Goal: Task Accomplishment & Management: Complete application form

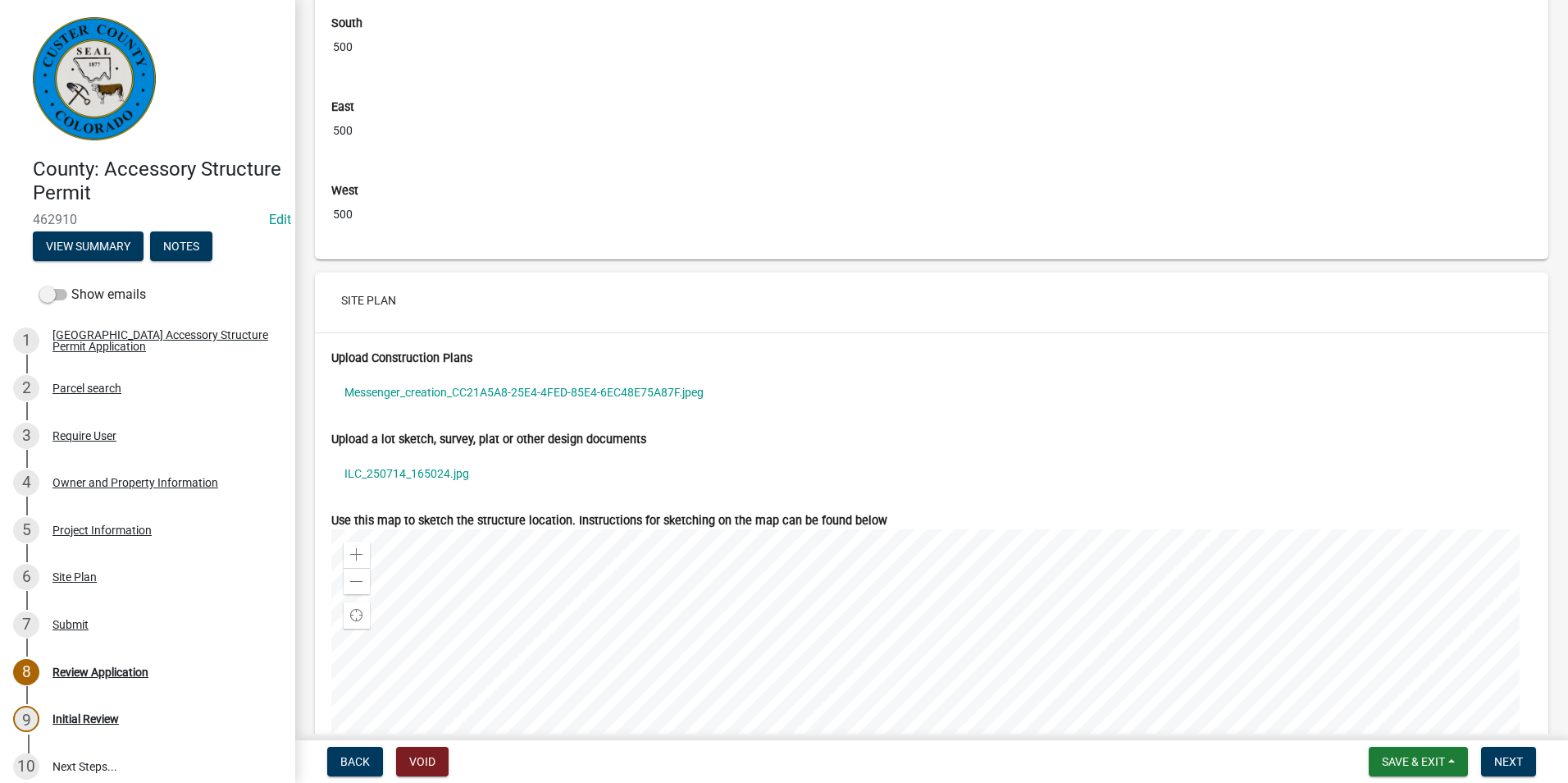
scroll to position [4677, 0]
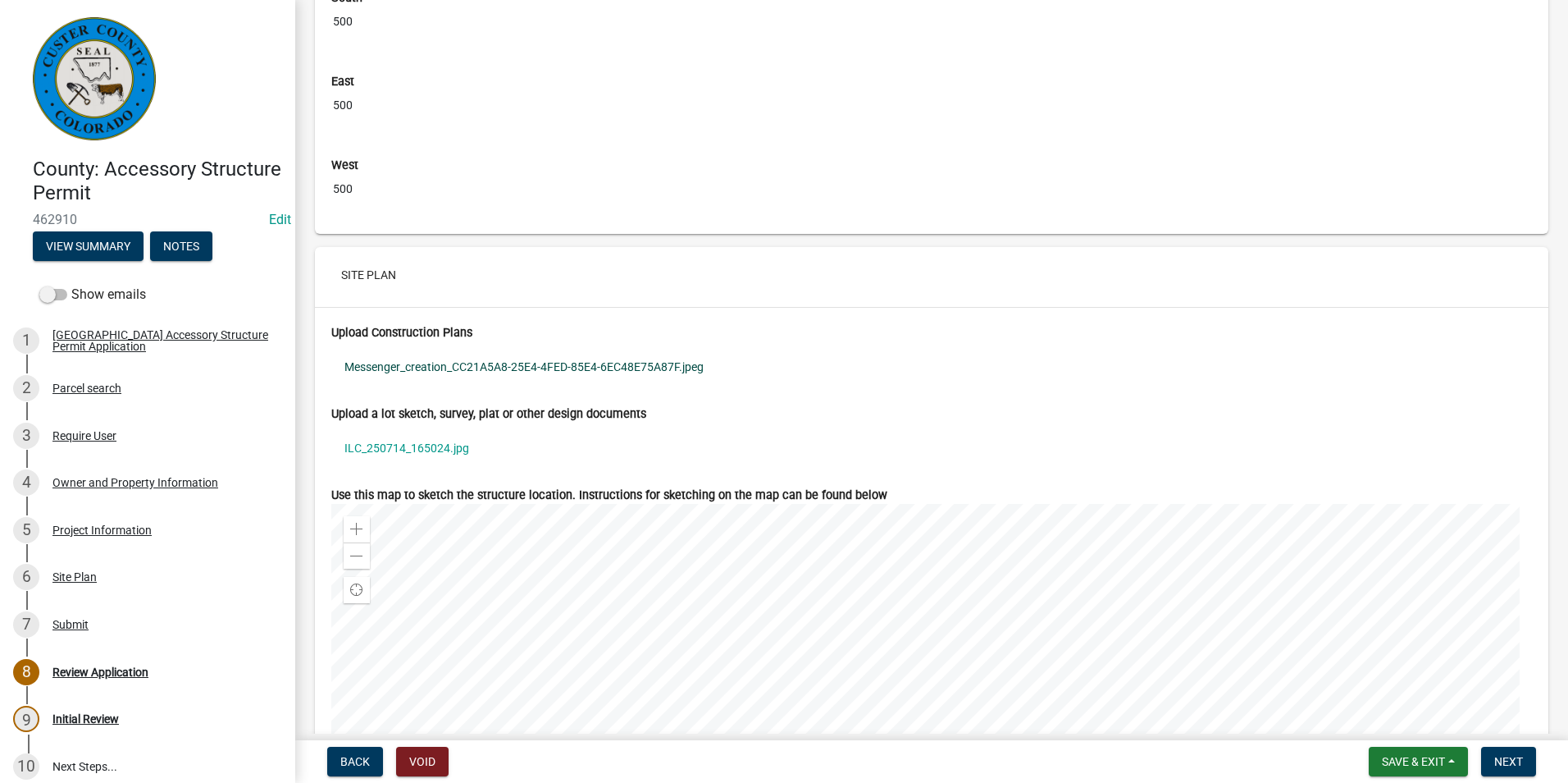
click at [390, 359] on link "Messenger_creation_CC21A5A8-25E4-4FED-85E4-6EC48E75A87F.jpeg" at bounding box center [932, 366] width 1201 height 38
click at [374, 450] on link "ILC_250714_165024.jpg" at bounding box center [932, 448] width 1201 height 38
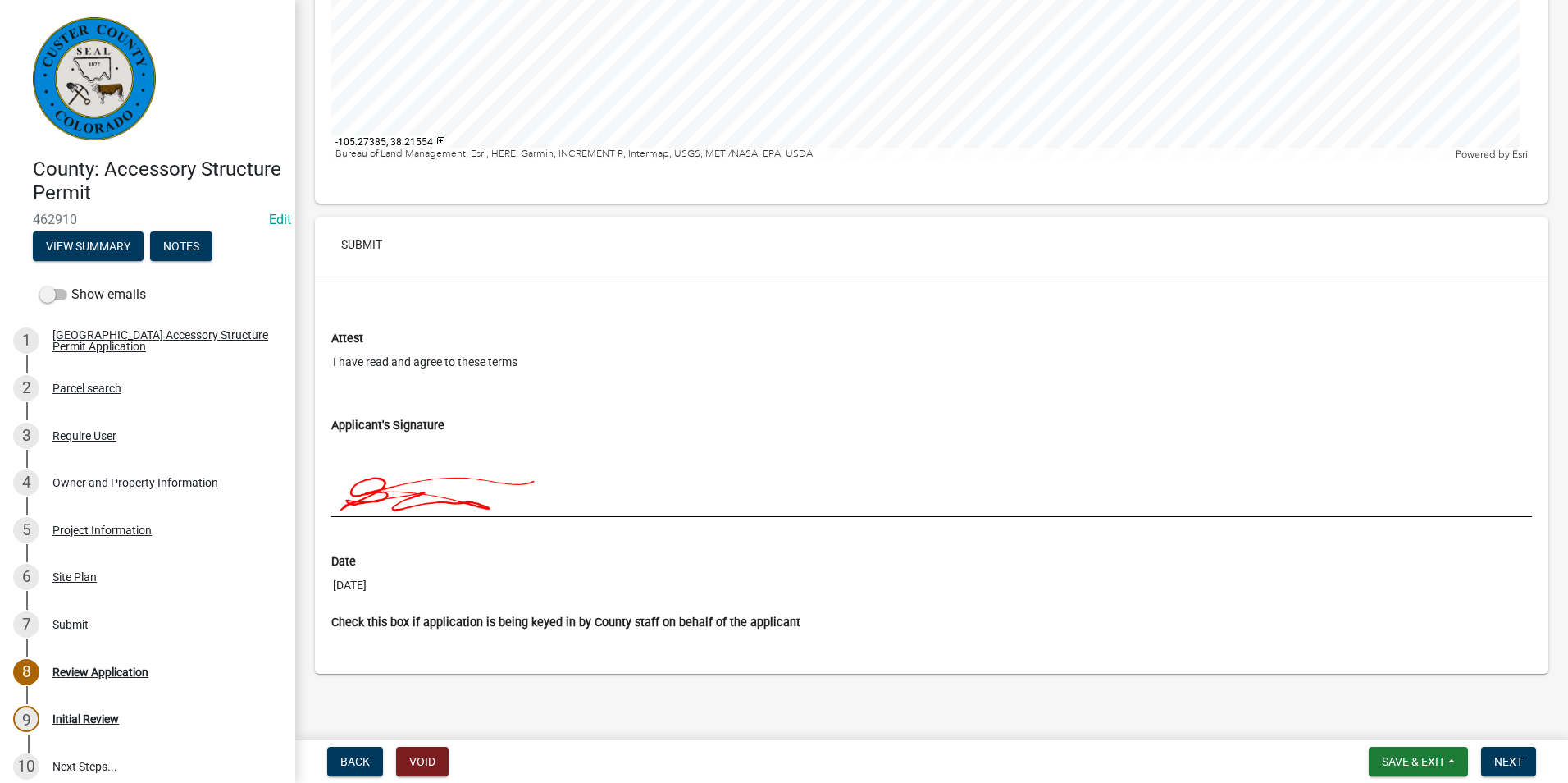
scroll to position [5434, 0]
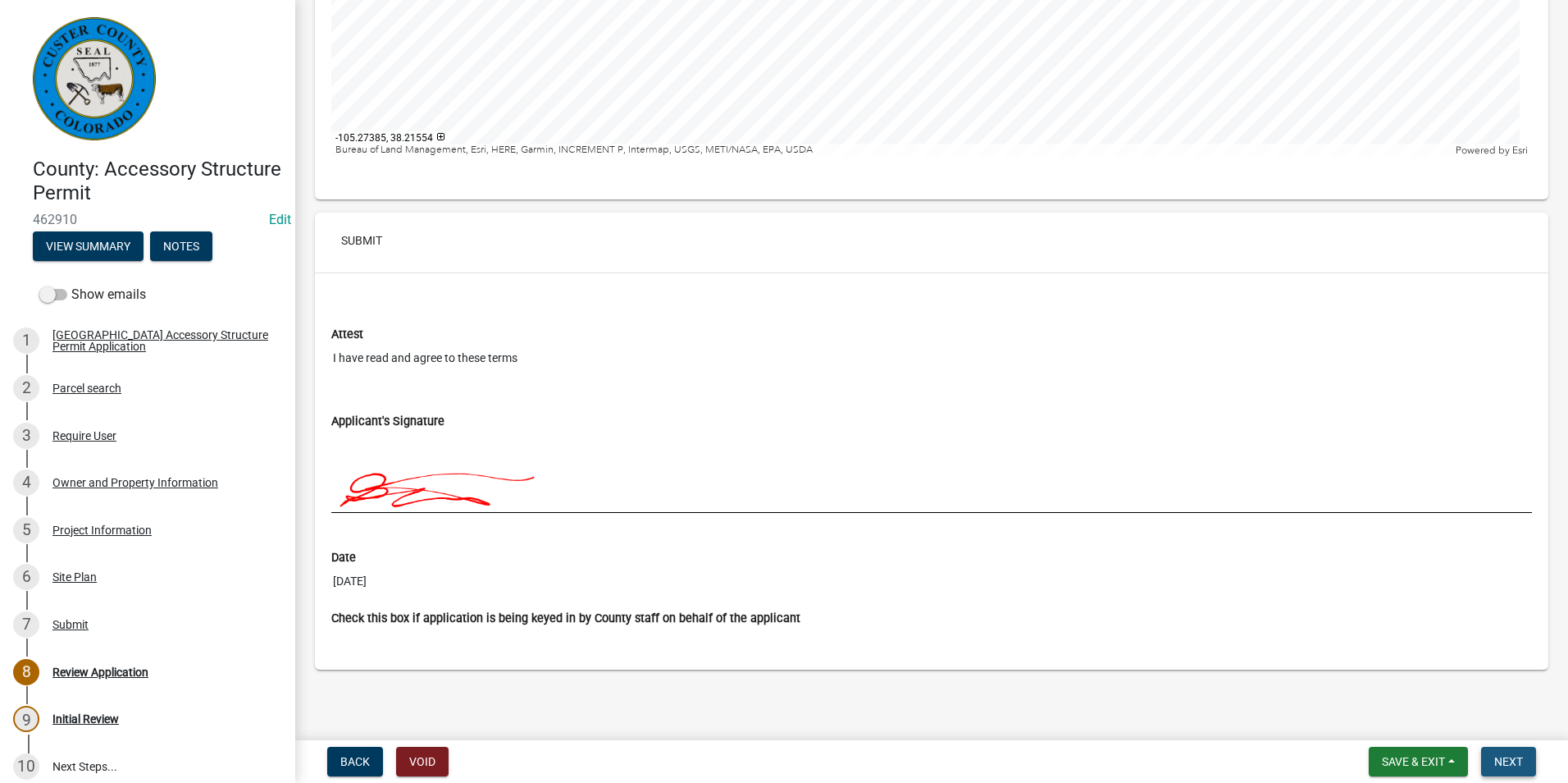
click at [1509, 760] on span "Next" at bounding box center [1509, 761] width 28 height 13
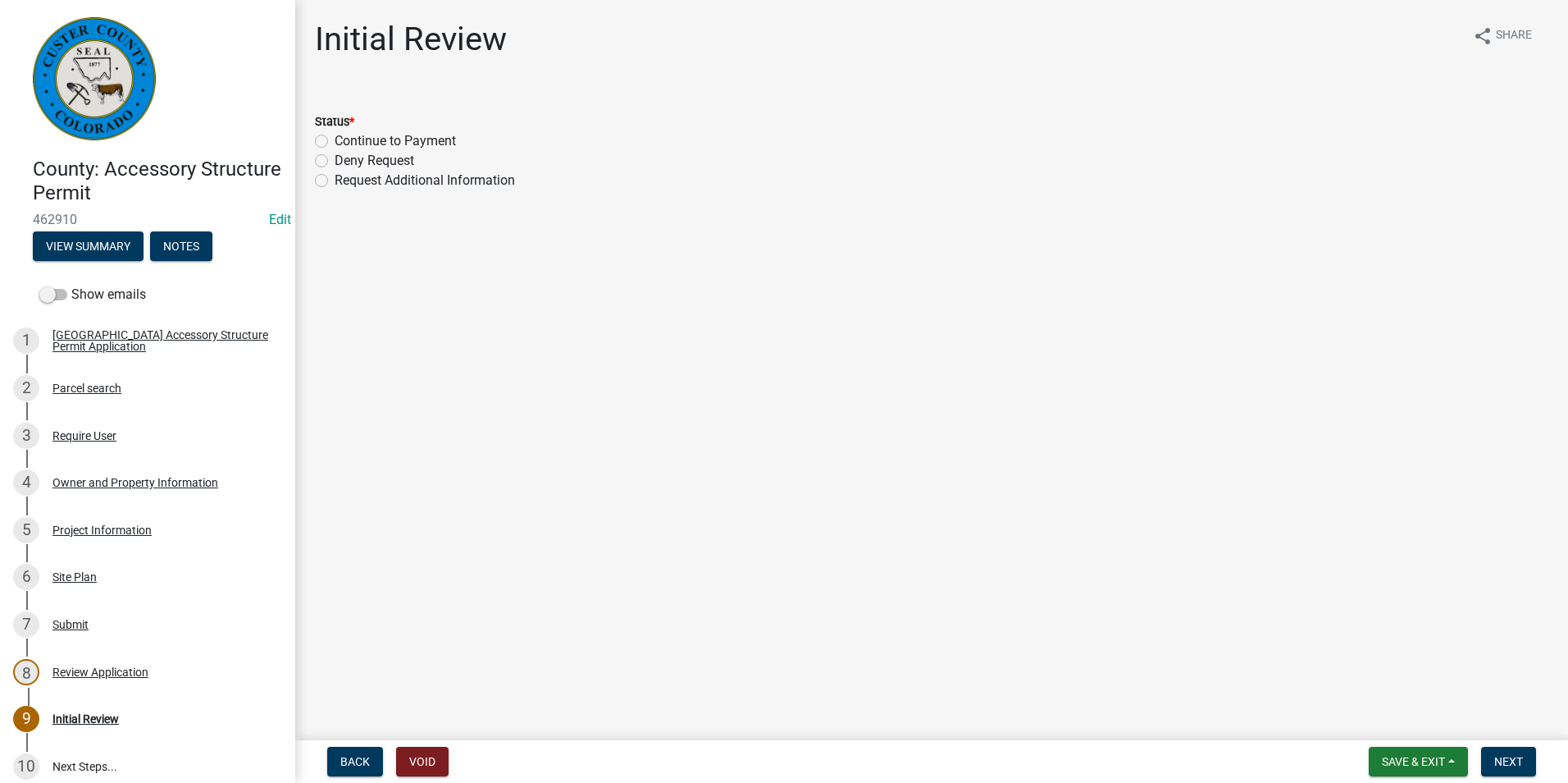
click at [334, 141] on label "Continue to Payment" at bounding box center [395, 141] width 122 height 20
click at [334, 141] on input "Continue to Payment" at bounding box center [339, 136] width 10 height 10
radio input "true"
click at [1519, 761] on span "Next" at bounding box center [1509, 761] width 28 height 13
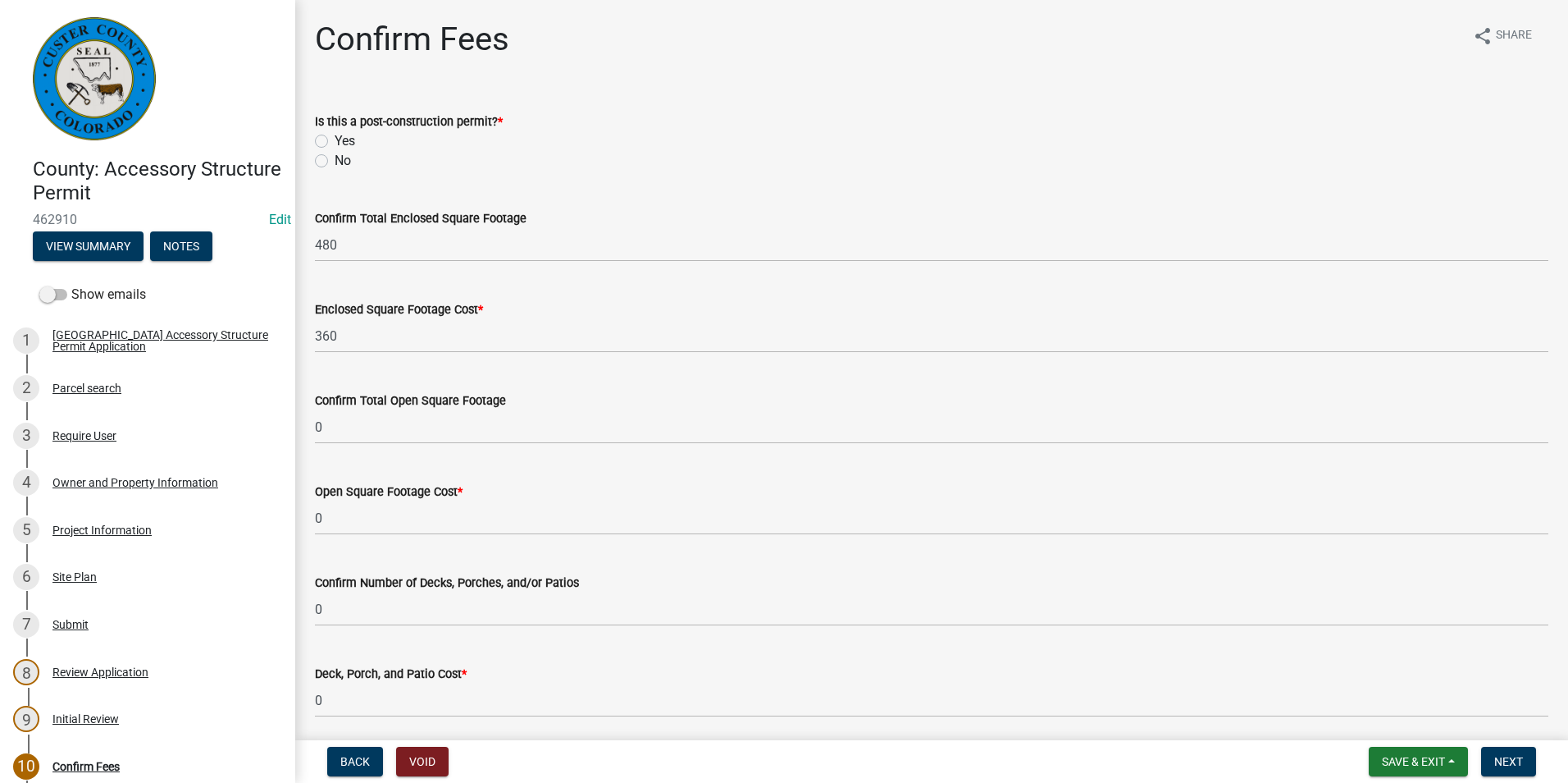
click at [334, 166] on label "No" at bounding box center [342, 161] width 16 height 20
click at [334, 162] on input "No" at bounding box center [339, 156] width 10 height 10
radio input "true"
click at [339, 761] on button "Back" at bounding box center [355, 761] width 56 height 29
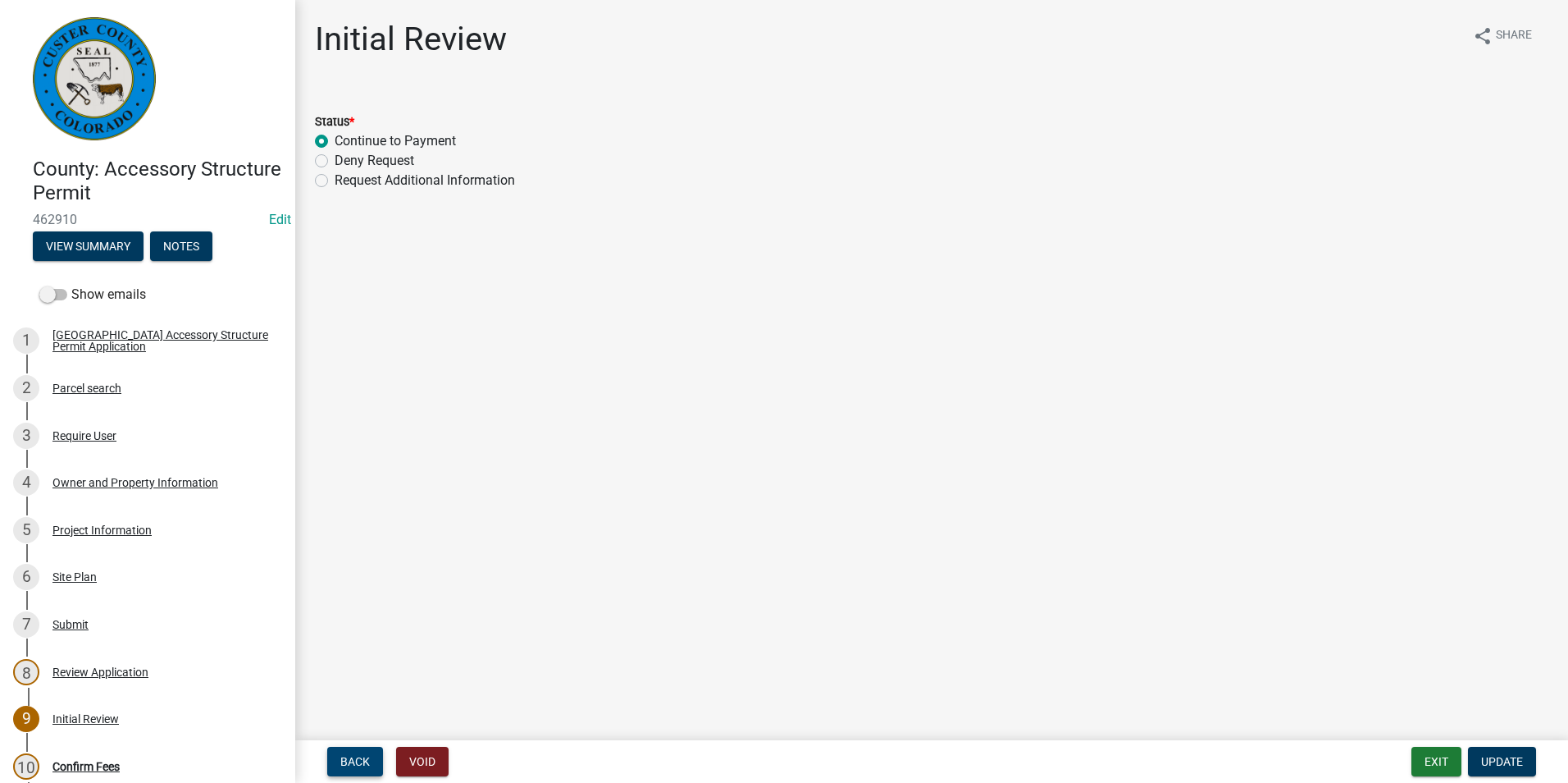
click at [339, 761] on button "Back" at bounding box center [355, 761] width 56 height 29
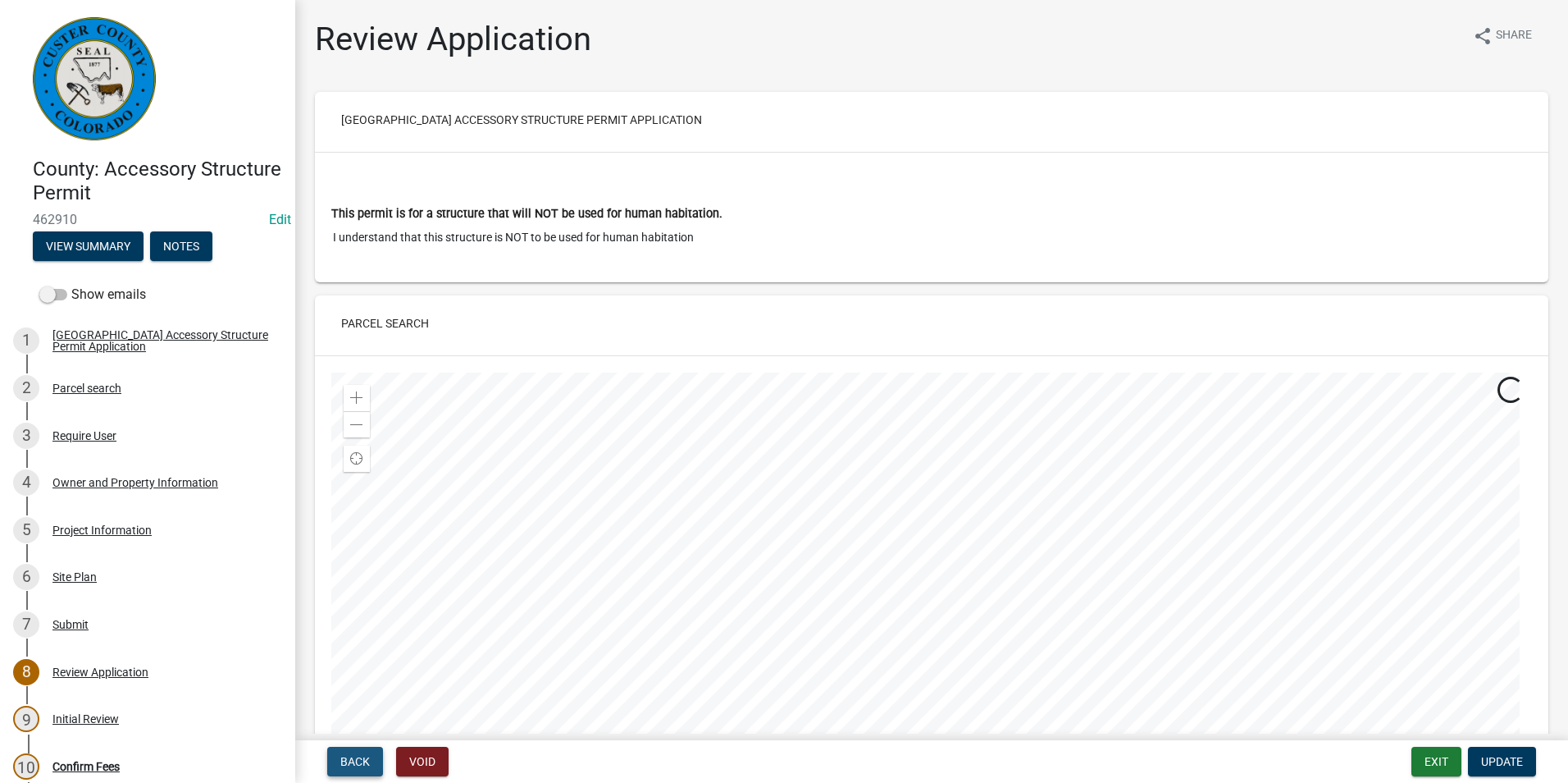
click at [339, 761] on button "Back" at bounding box center [355, 761] width 56 height 29
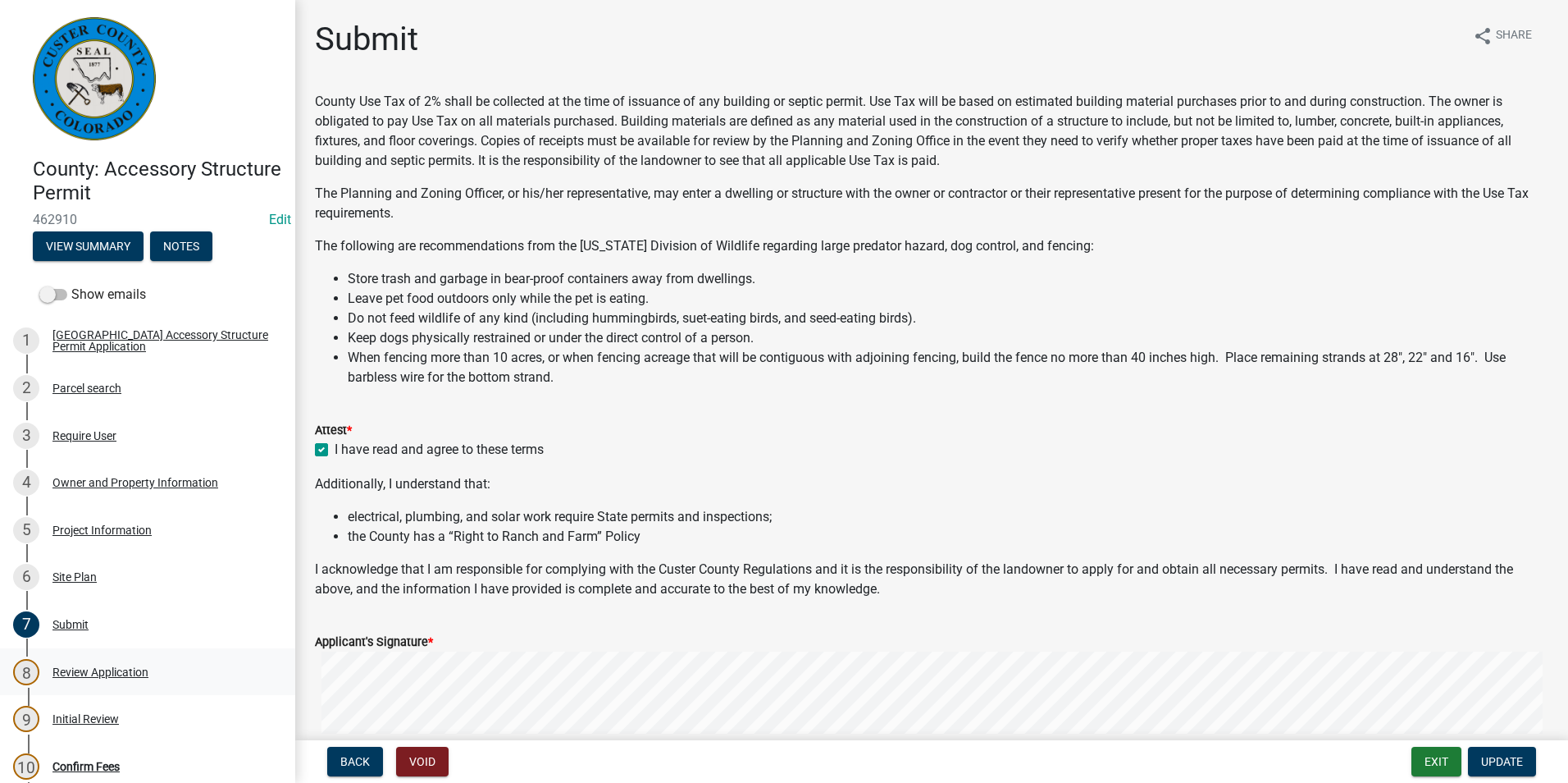
click at [122, 670] on div "Review Application" at bounding box center [101, 672] width 96 height 11
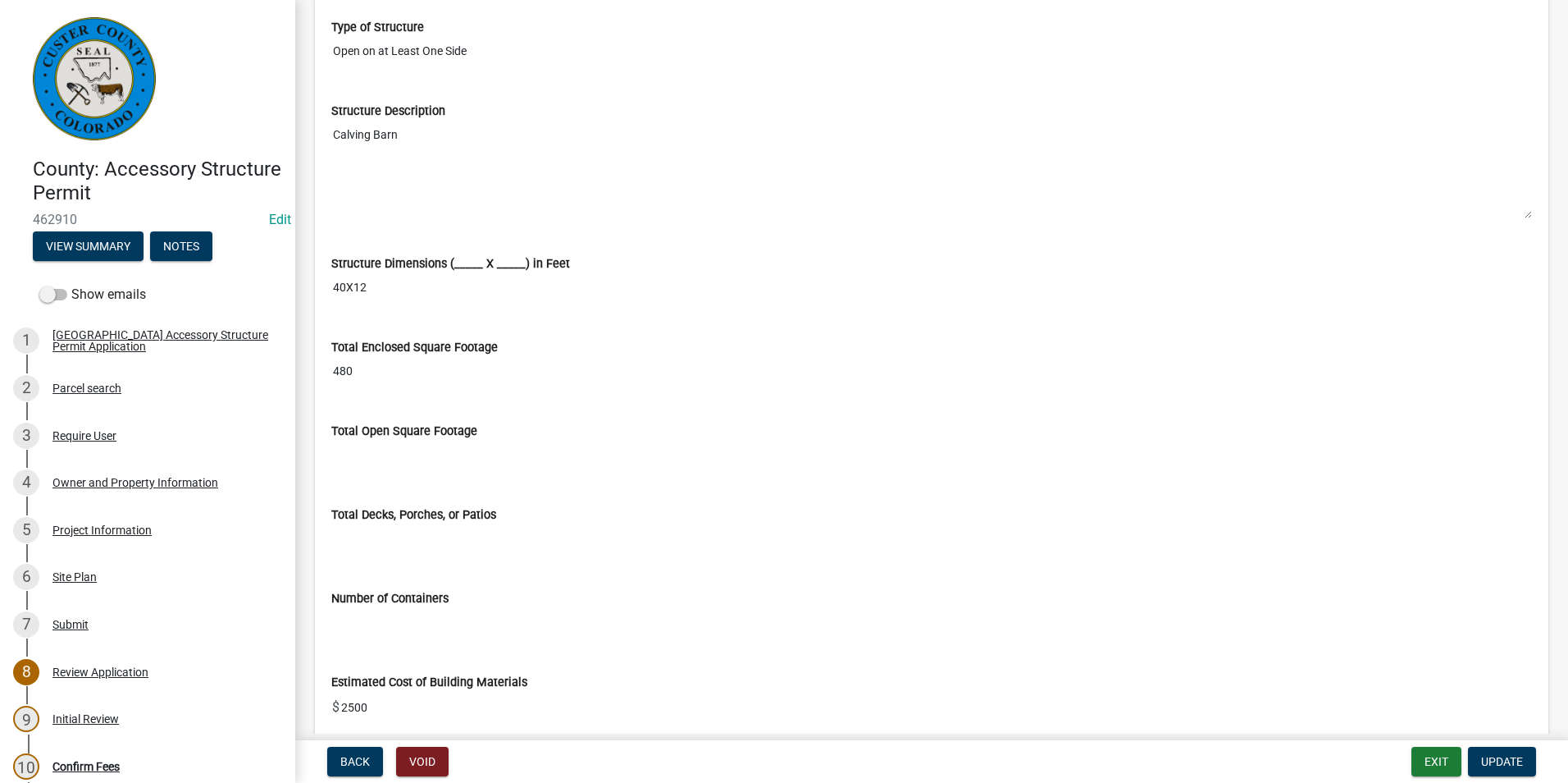
scroll to position [2708, 0]
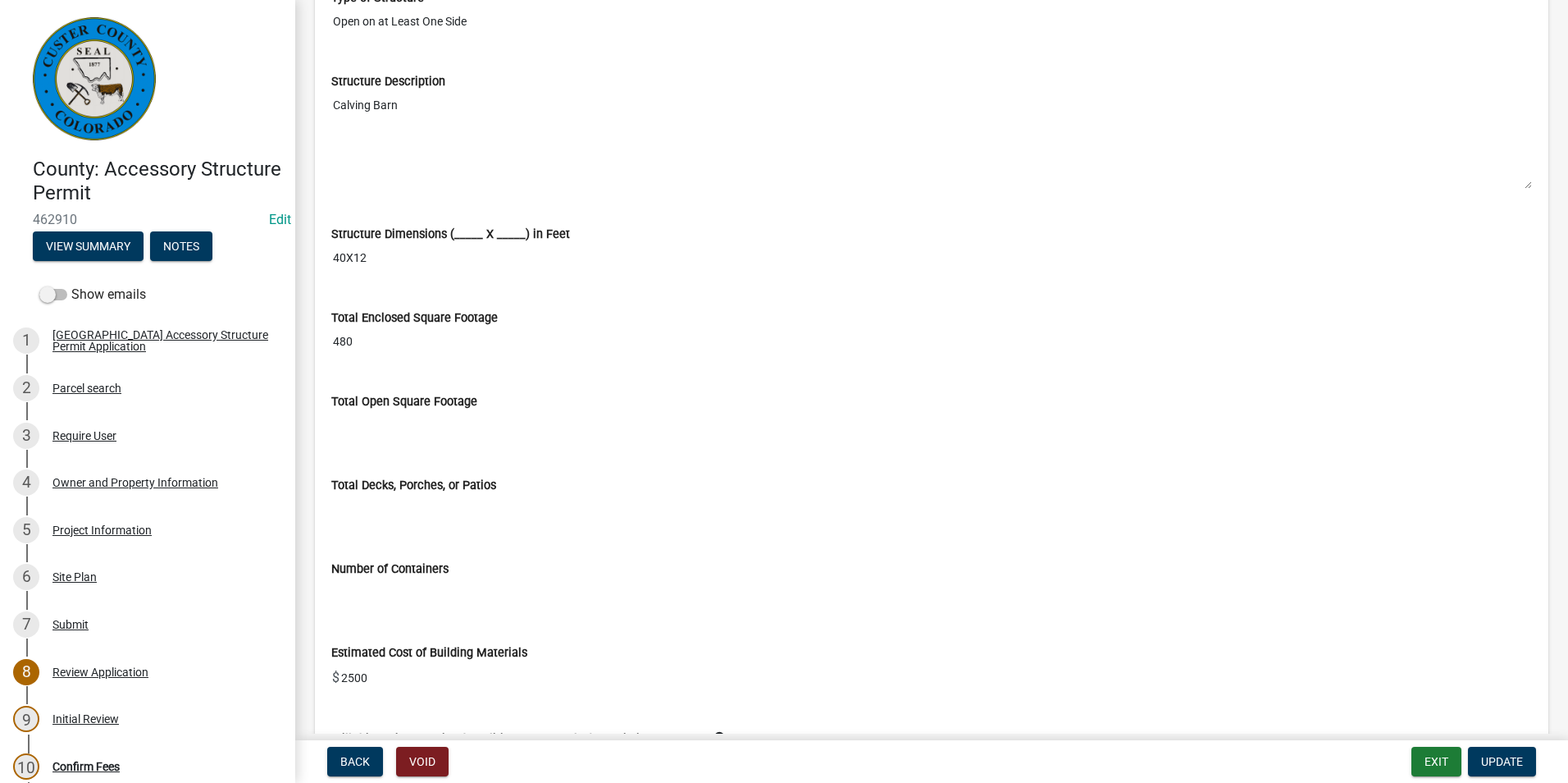
click at [384, 332] on input "480" at bounding box center [932, 342] width 1201 height 30
click at [381, 340] on input "480" at bounding box center [932, 342] width 1201 height 30
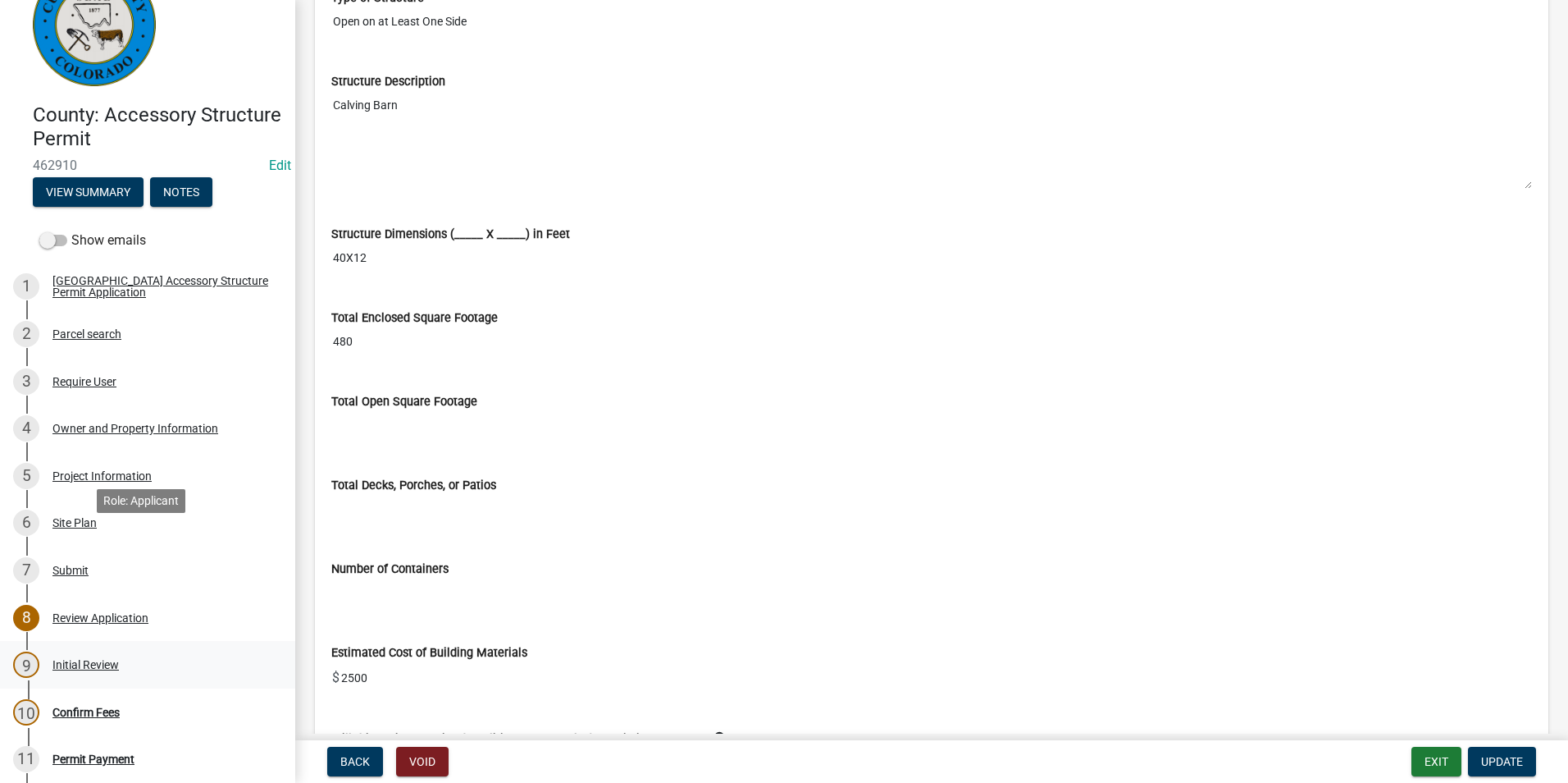
scroll to position [82, 0]
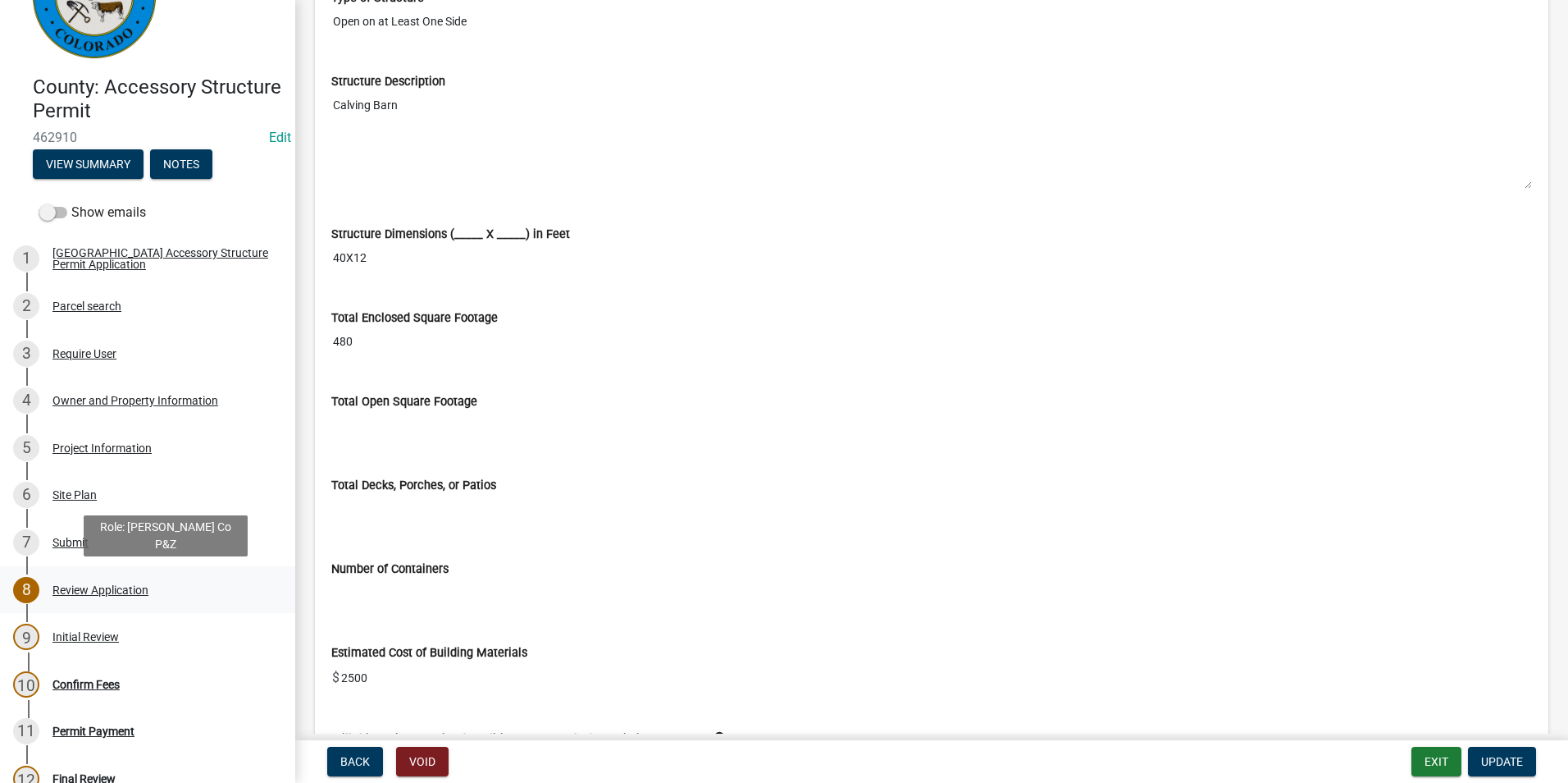
click at [78, 590] on div "Review Application" at bounding box center [101, 590] width 96 height 11
click at [69, 436] on div "5 Project Information" at bounding box center [141, 448] width 256 height 26
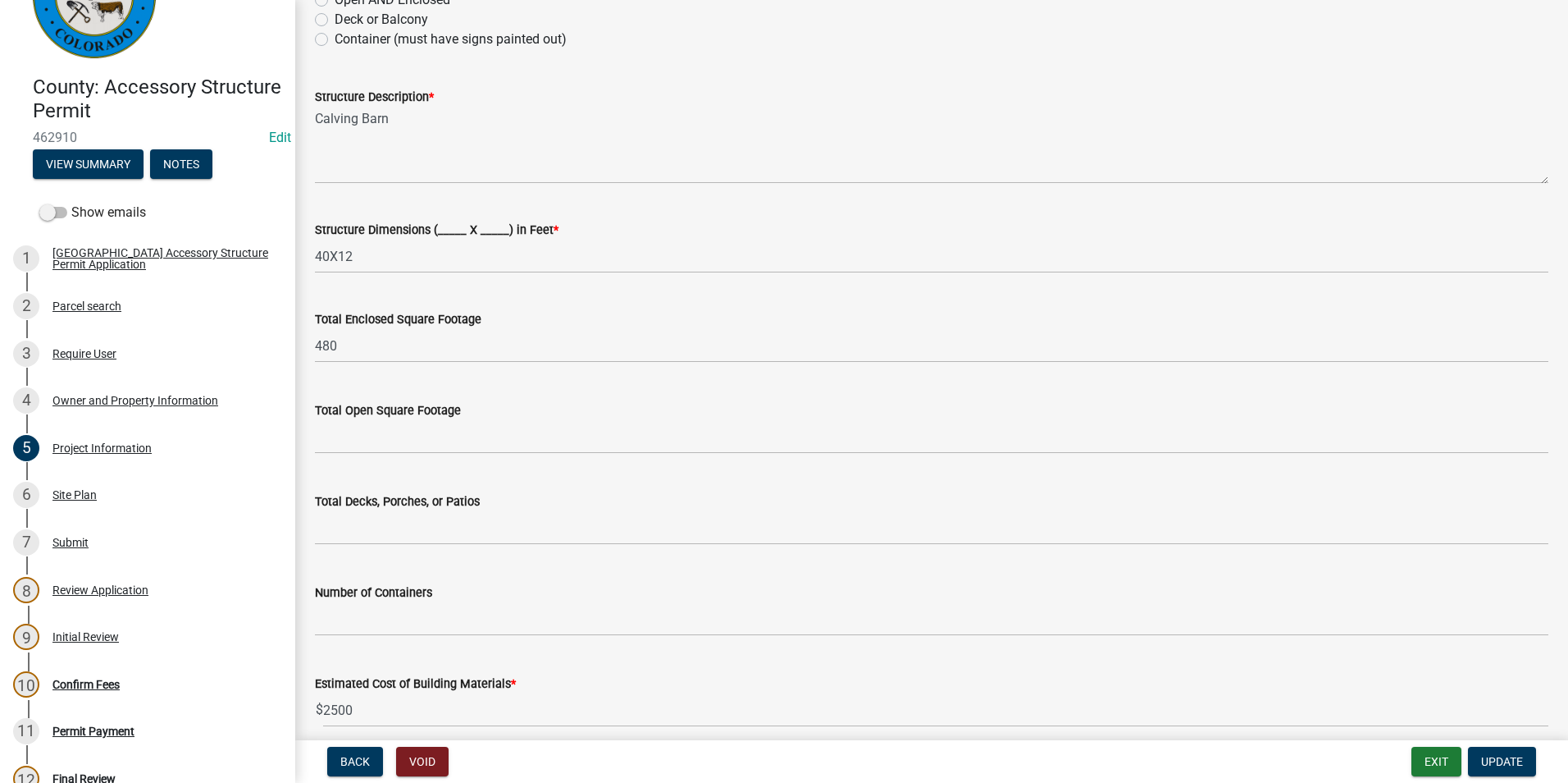
scroll to position [328, 0]
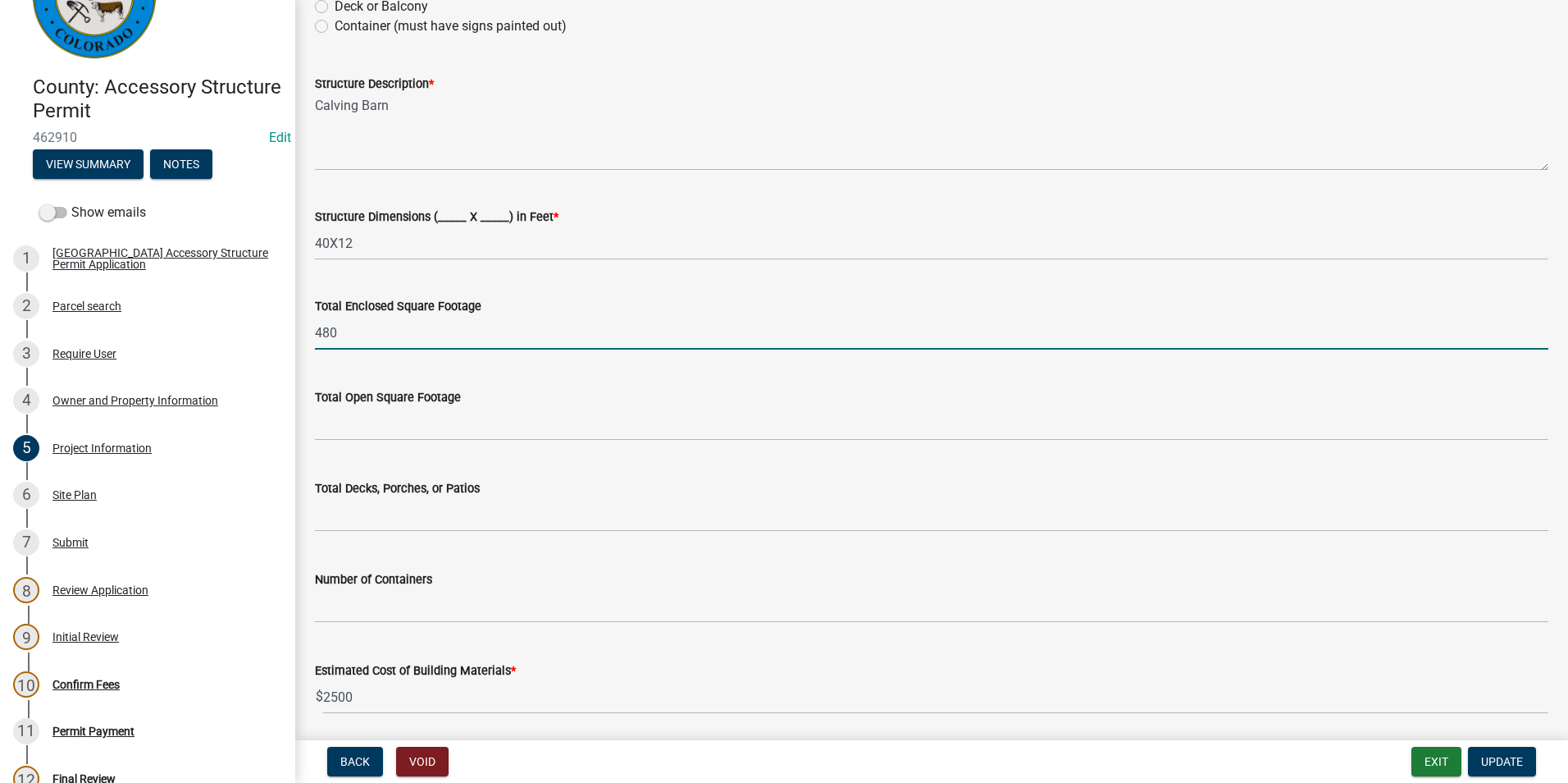
click at [432, 323] on input "480" at bounding box center [932, 332] width 1234 height 34
type input "4"
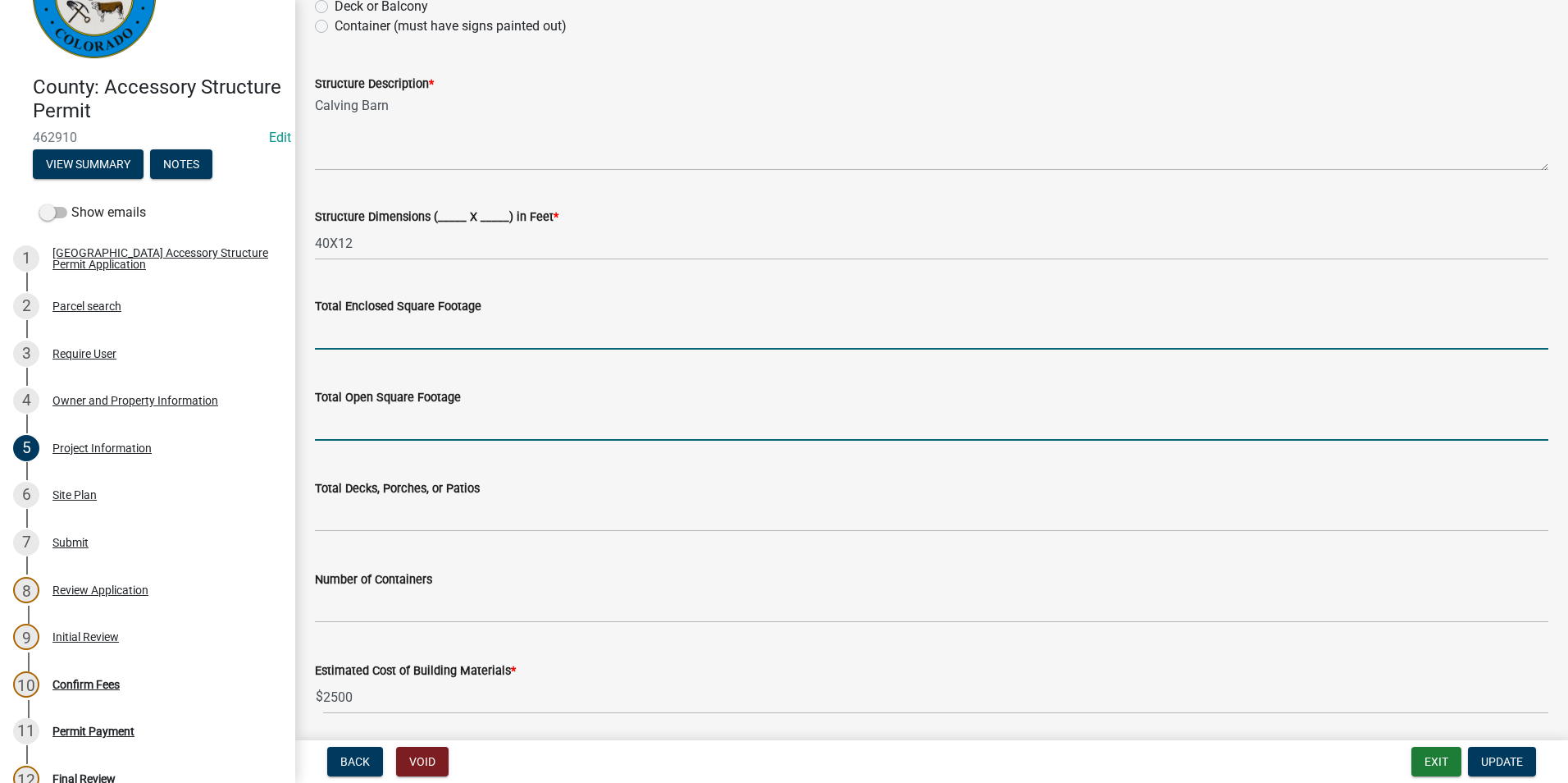
click at [436, 434] on input "text" at bounding box center [932, 424] width 1234 height 34
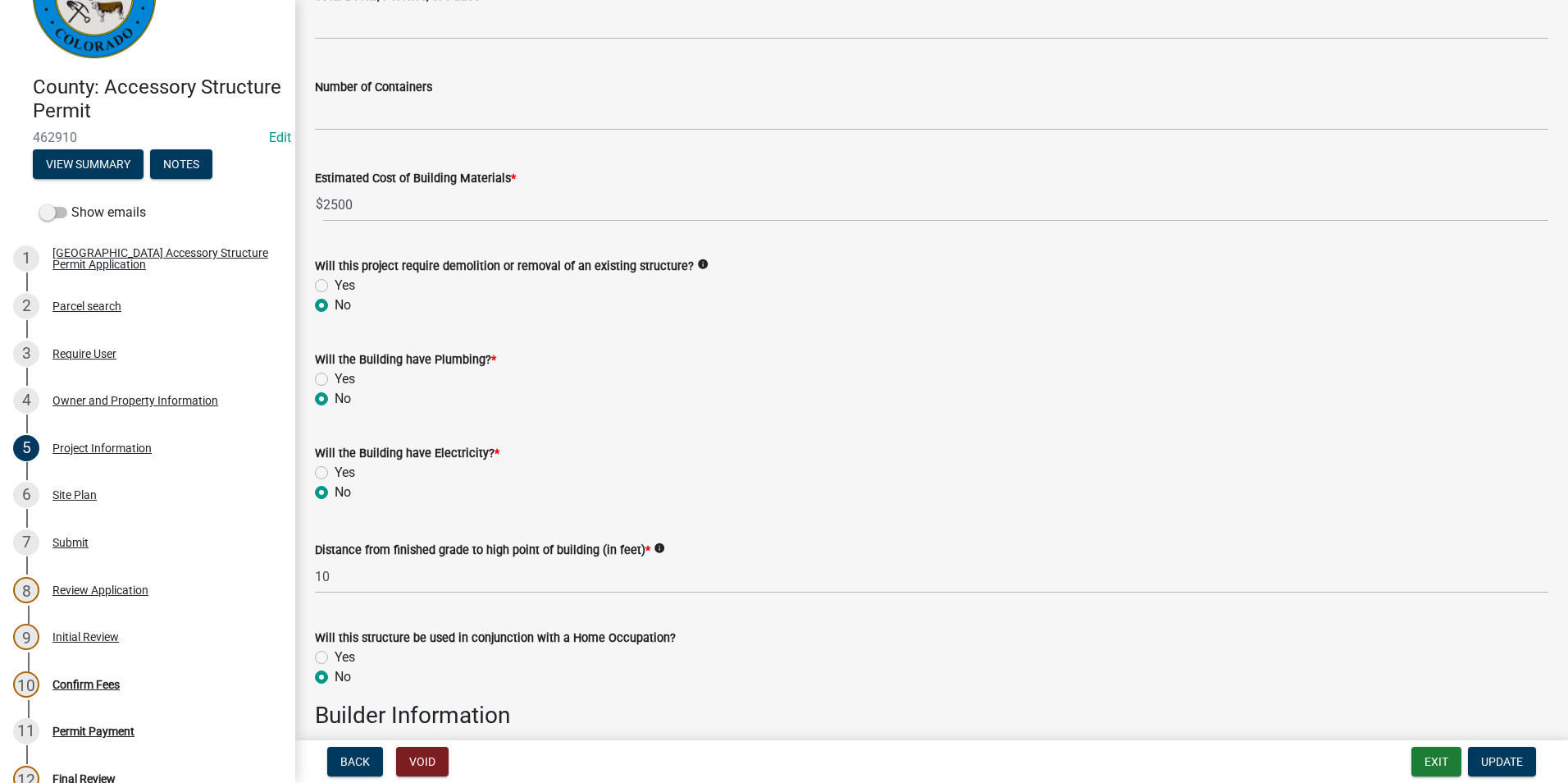
scroll to position [1066, 0]
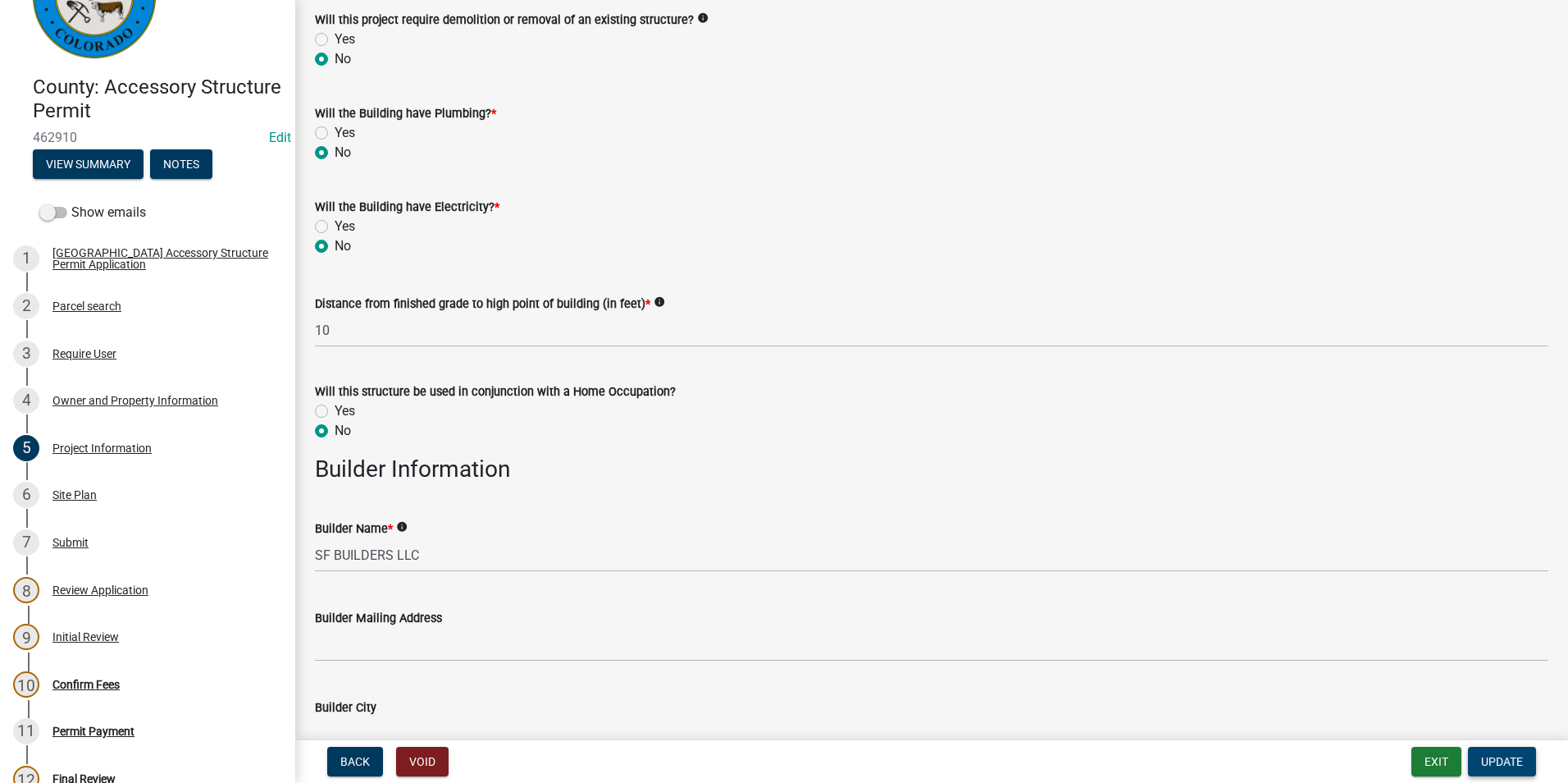
type input "480"
click at [1494, 763] on span "Update" at bounding box center [1502, 761] width 42 height 13
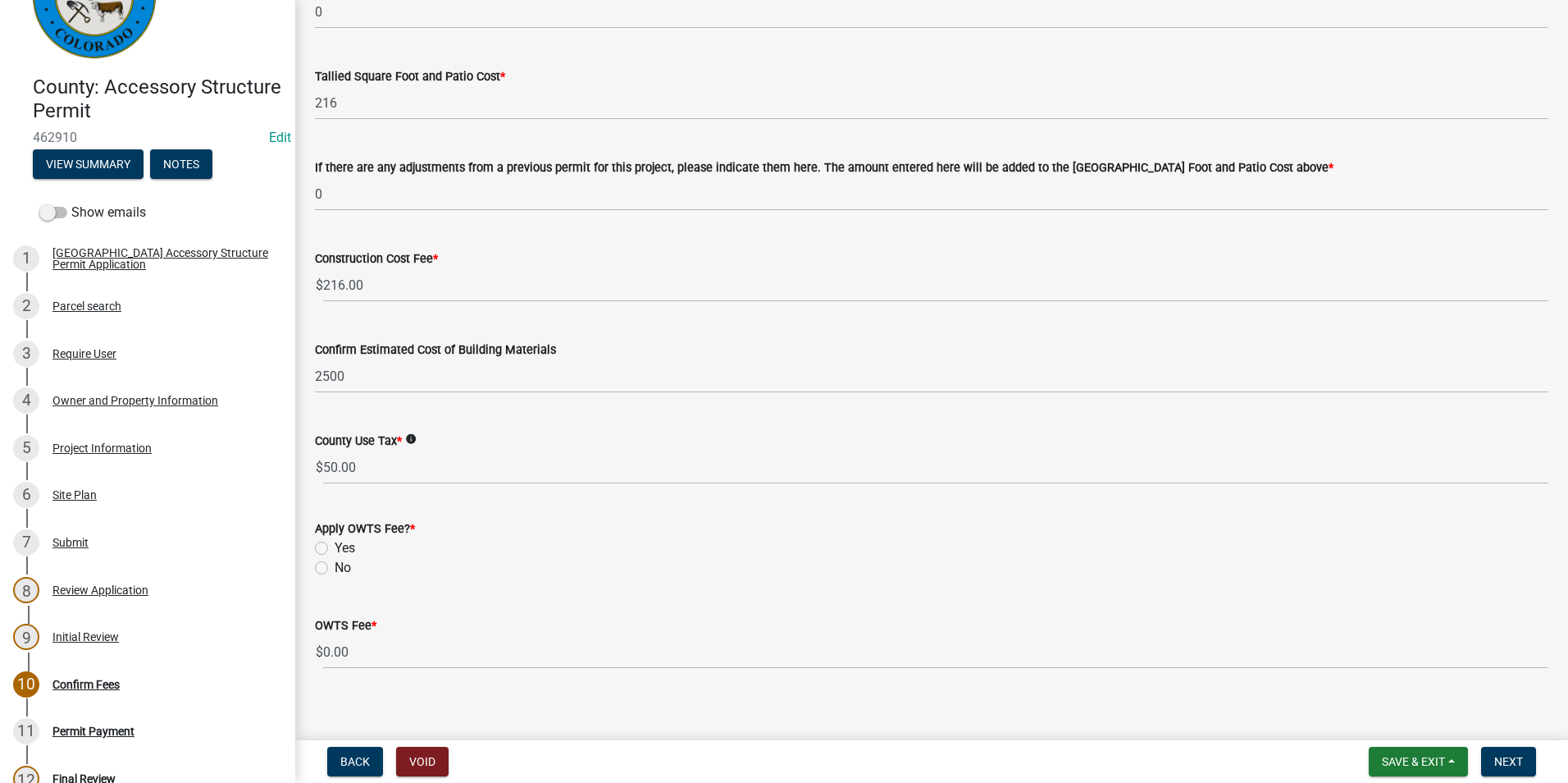
scroll to position [703, 0]
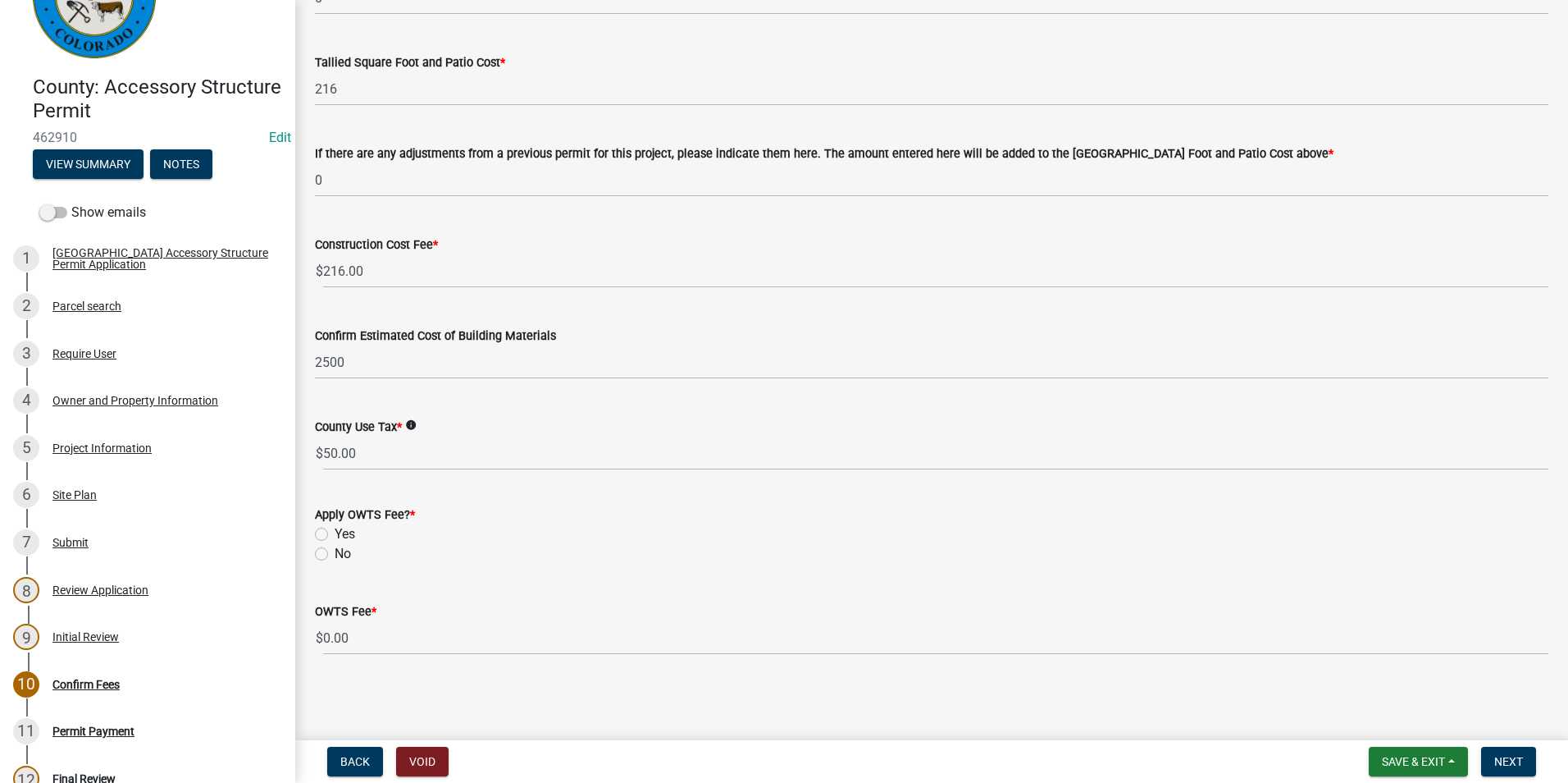
click at [334, 558] on label "No" at bounding box center [342, 553] width 16 height 20
click at [334, 554] on input "No" at bounding box center [339, 549] width 10 height 10
radio input "true"
click at [1526, 764] on button "Next" at bounding box center [1509, 761] width 55 height 29
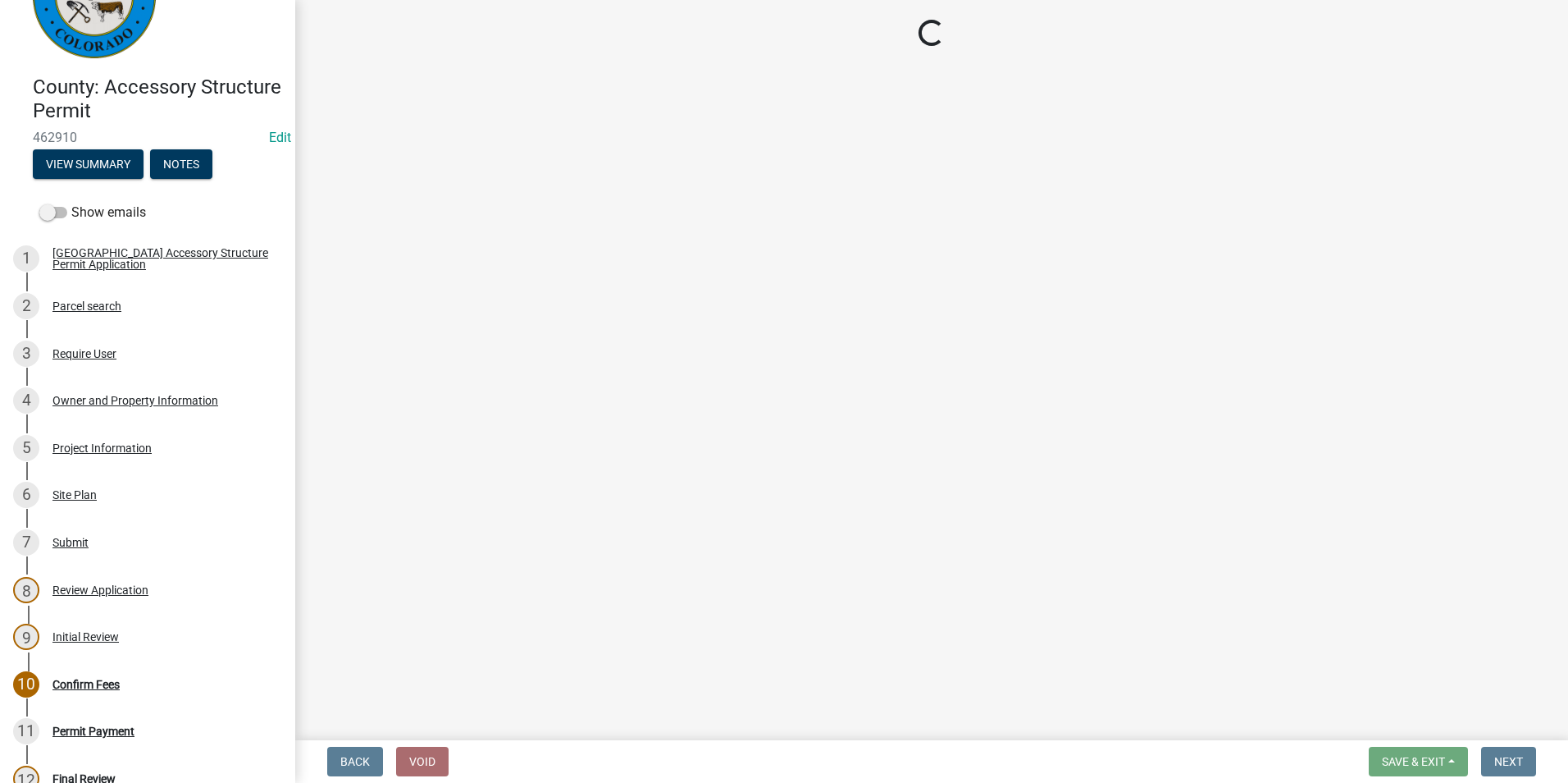
select select "3: 3"
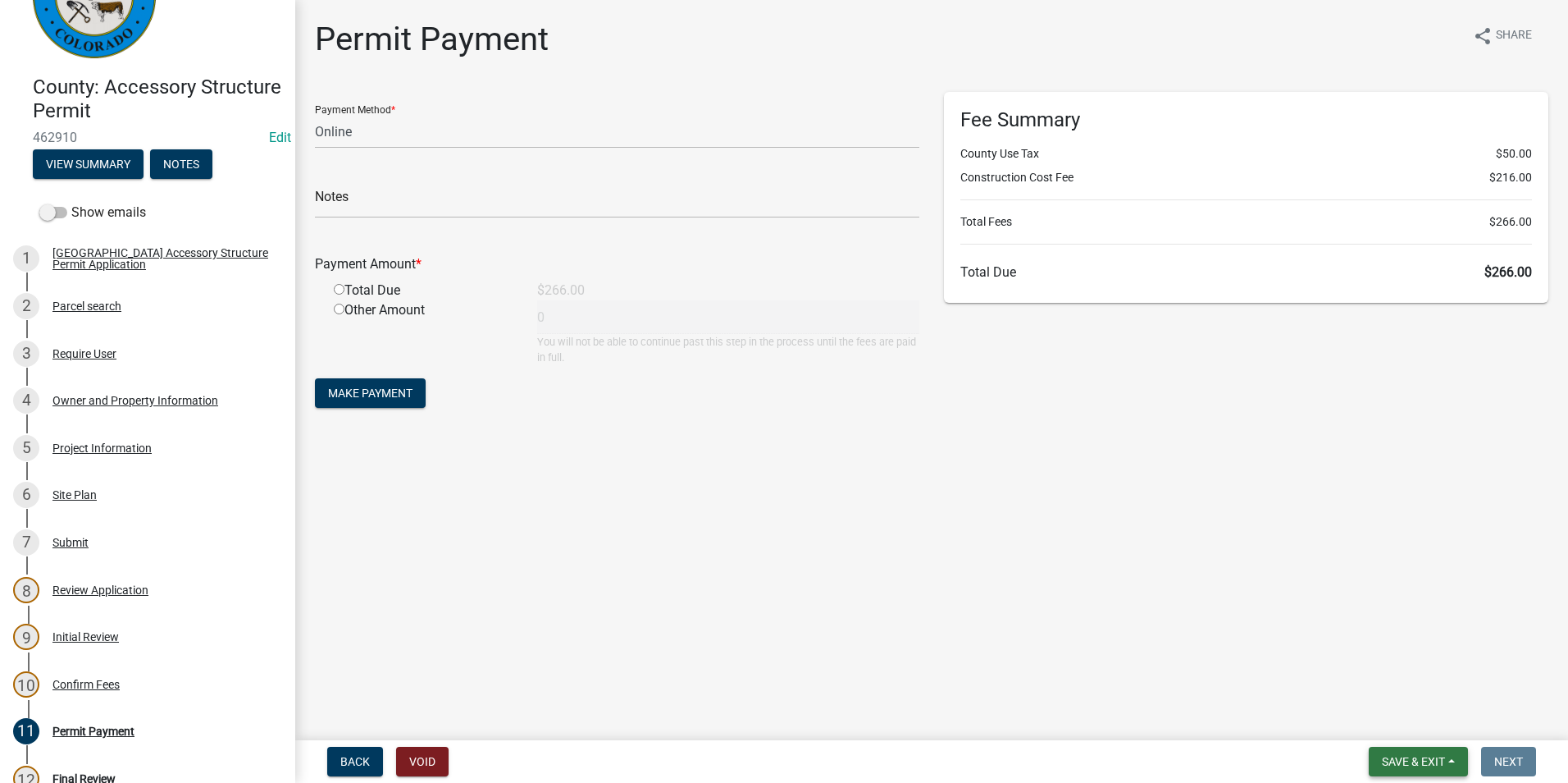
click at [1391, 763] on span "Save & Exit" at bounding box center [1413, 761] width 63 height 13
click at [1359, 724] on button "Save & Exit" at bounding box center [1402, 719] width 131 height 40
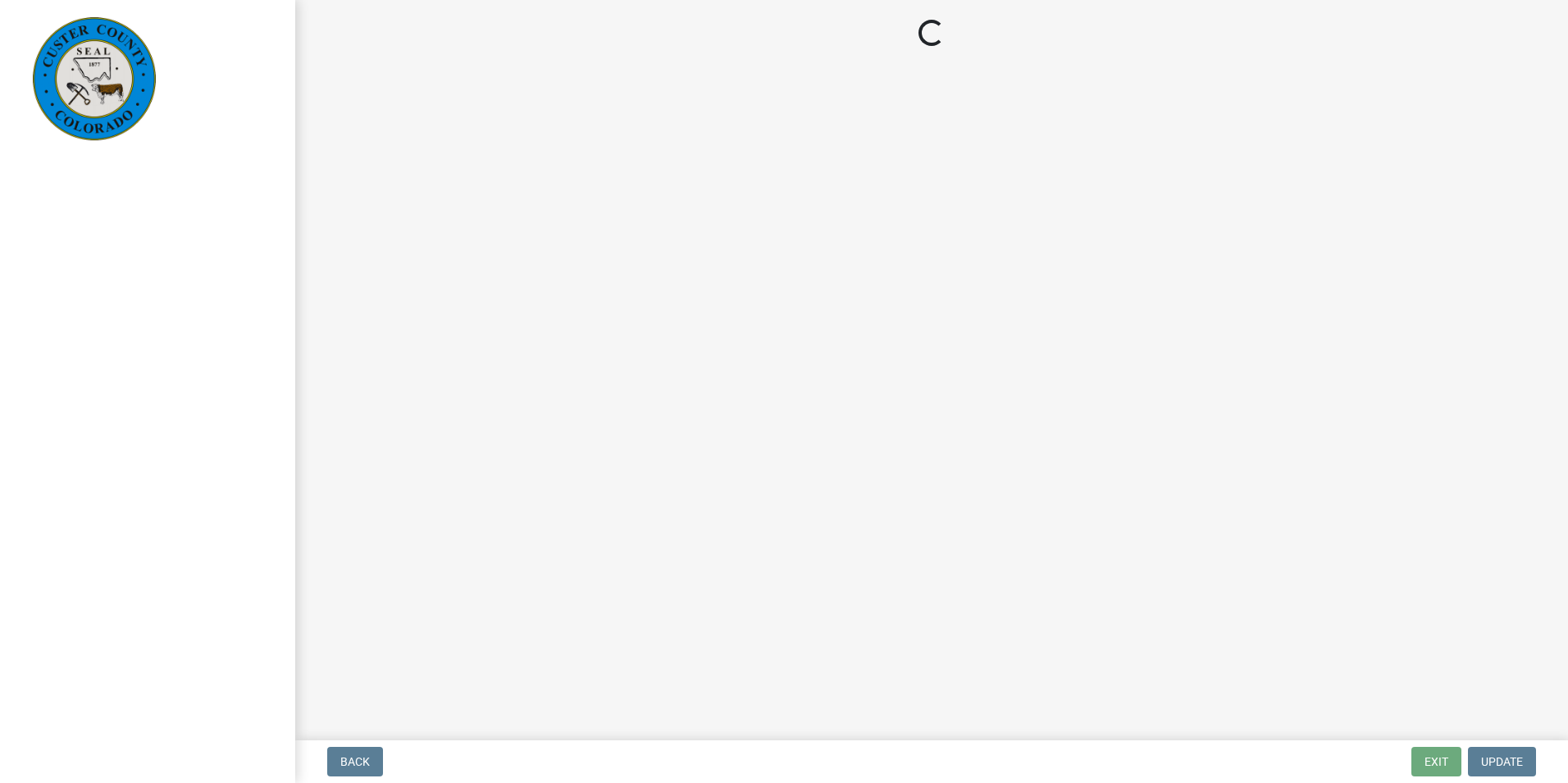
select select "3: 3"
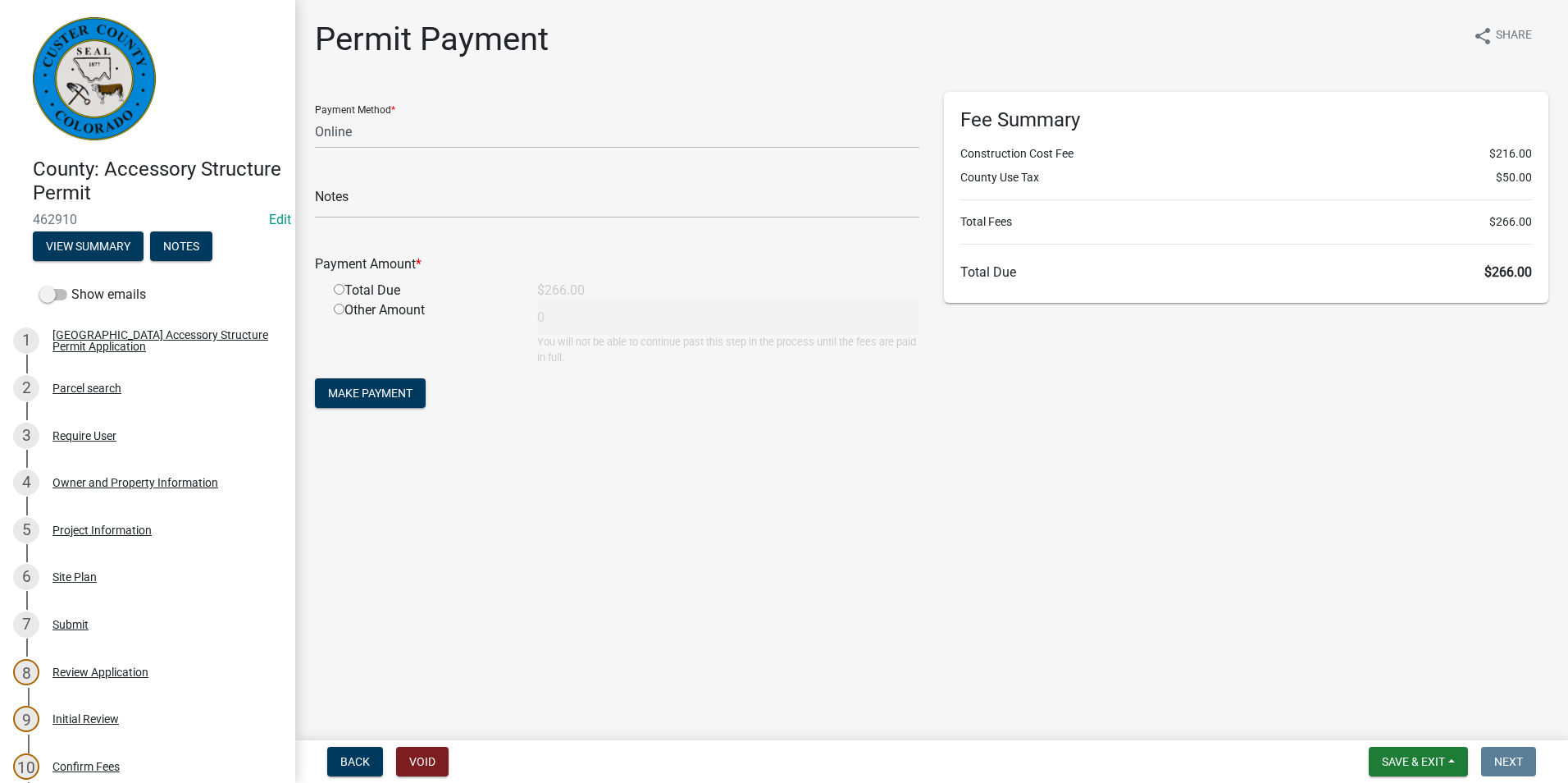
click at [682, 541] on main "Permit Payment share Share Payment Method * Credit Card POS Check Cash Online N…" at bounding box center [932, 366] width 1273 height 734
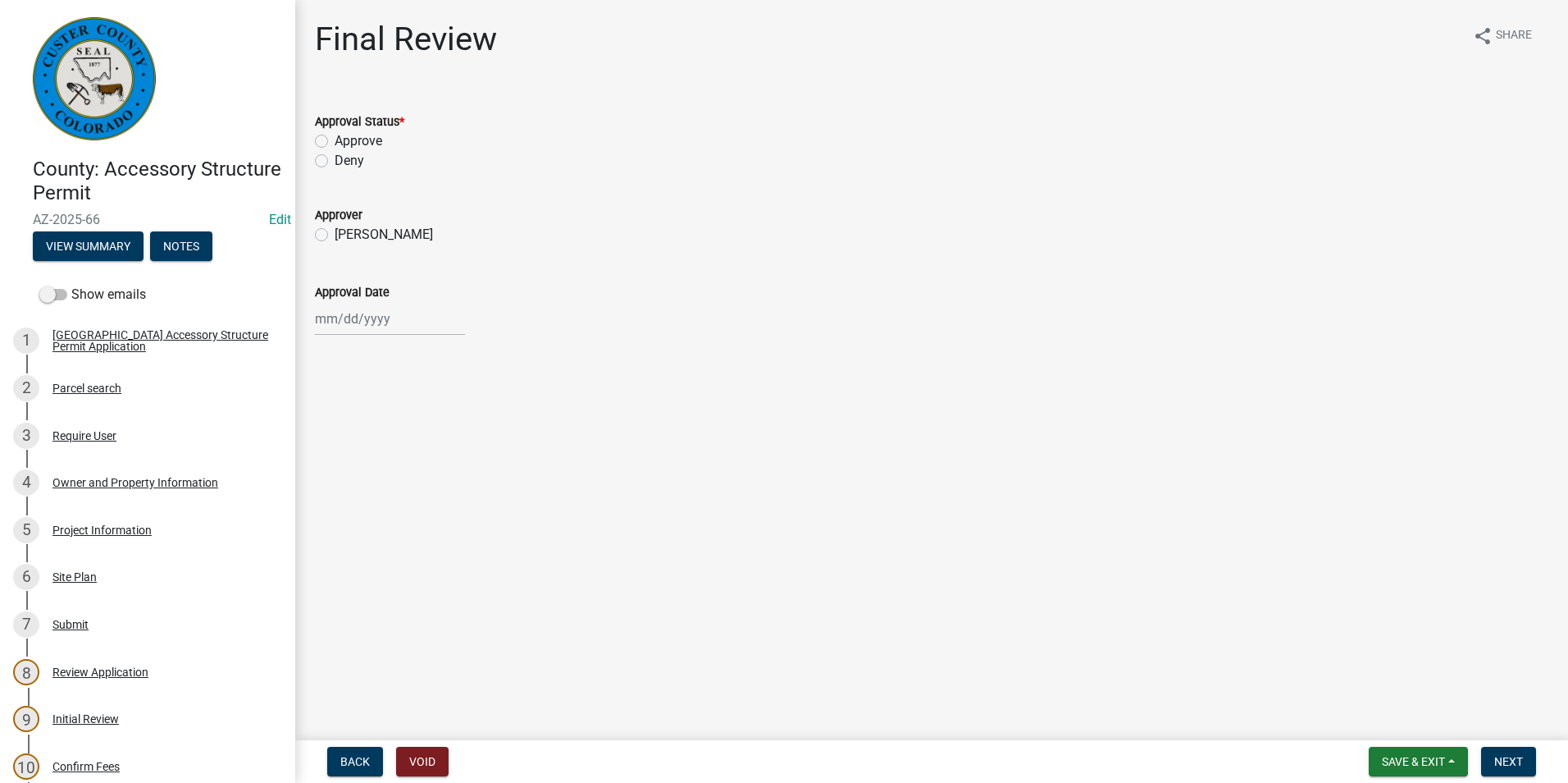
click at [334, 142] on label "Approve" at bounding box center [358, 141] width 47 height 20
click at [334, 142] on input "Approve" at bounding box center [339, 136] width 10 height 10
radio input "true"
click at [334, 230] on label "Delenna Crofford" at bounding box center [383, 234] width 98 height 20
click at [334, 230] on input "Delenna Crofford" at bounding box center [339, 230] width 10 height 10
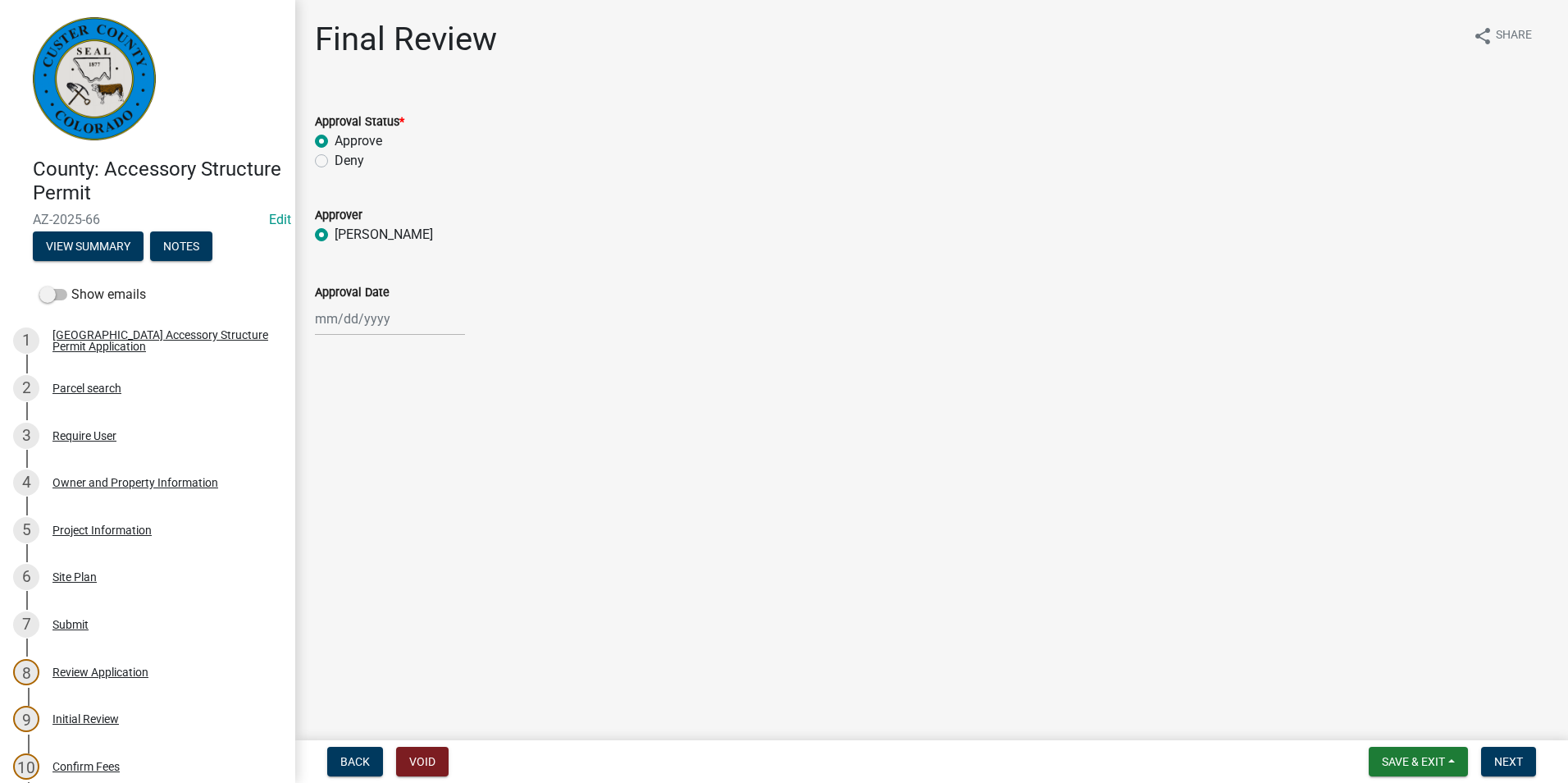
radio input "true"
select select "8"
select select "2025"
drag, startPoint x: 338, startPoint y: 310, endPoint x: 346, endPoint y: 328, distance: 19.7
click at [338, 310] on div "Jan Feb Mar Apr May Jun Jul Aug Sep Oct Nov Dec 1525 1526 1527 1528 1529 1530 1…" at bounding box center [390, 319] width 150 height 34
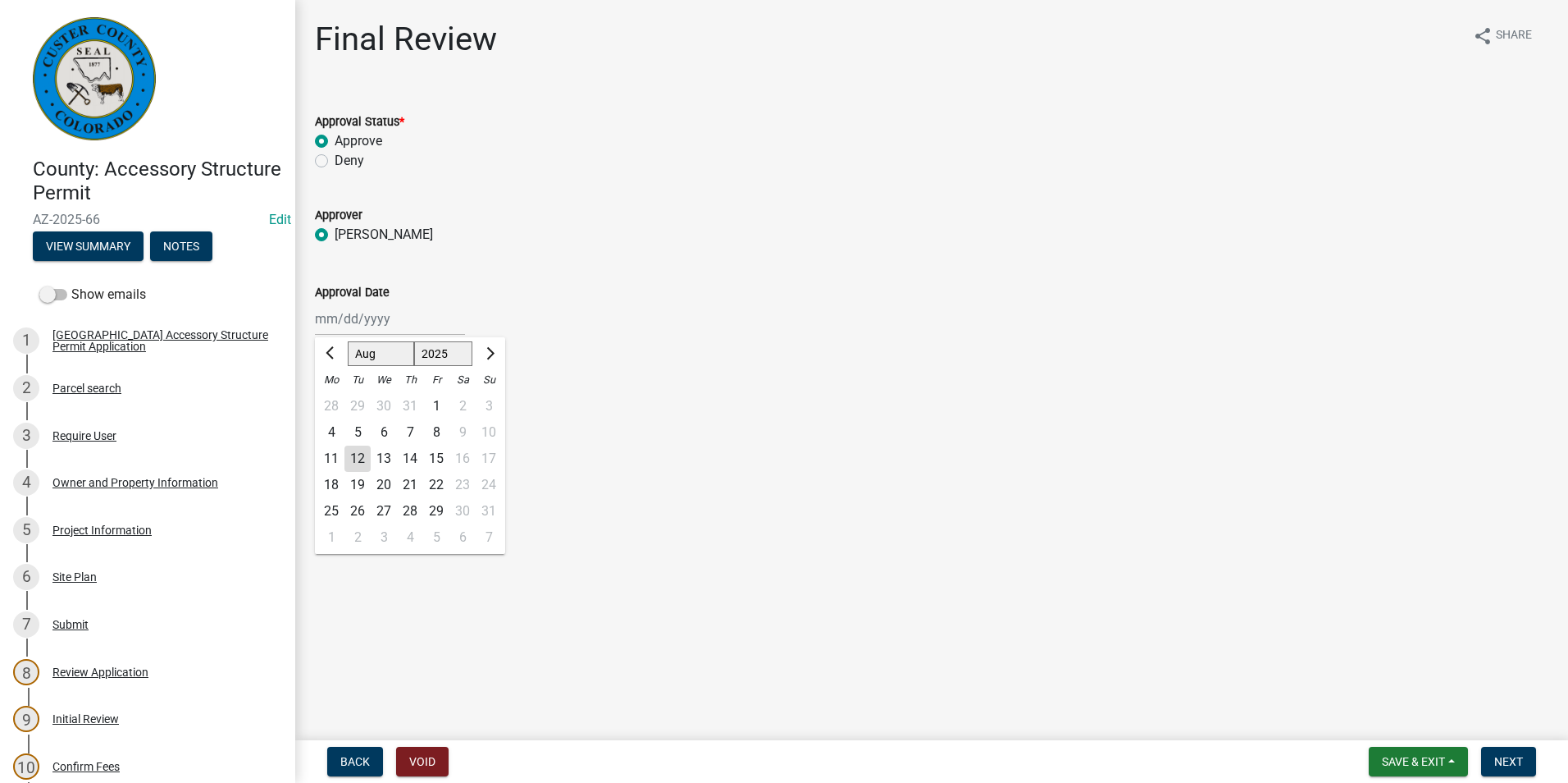
click at [358, 450] on div "12" at bounding box center [358, 459] width 26 height 26
type input "[DATE]"
click at [1508, 753] on button "Next" at bounding box center [1509, 761] width 55 height 29
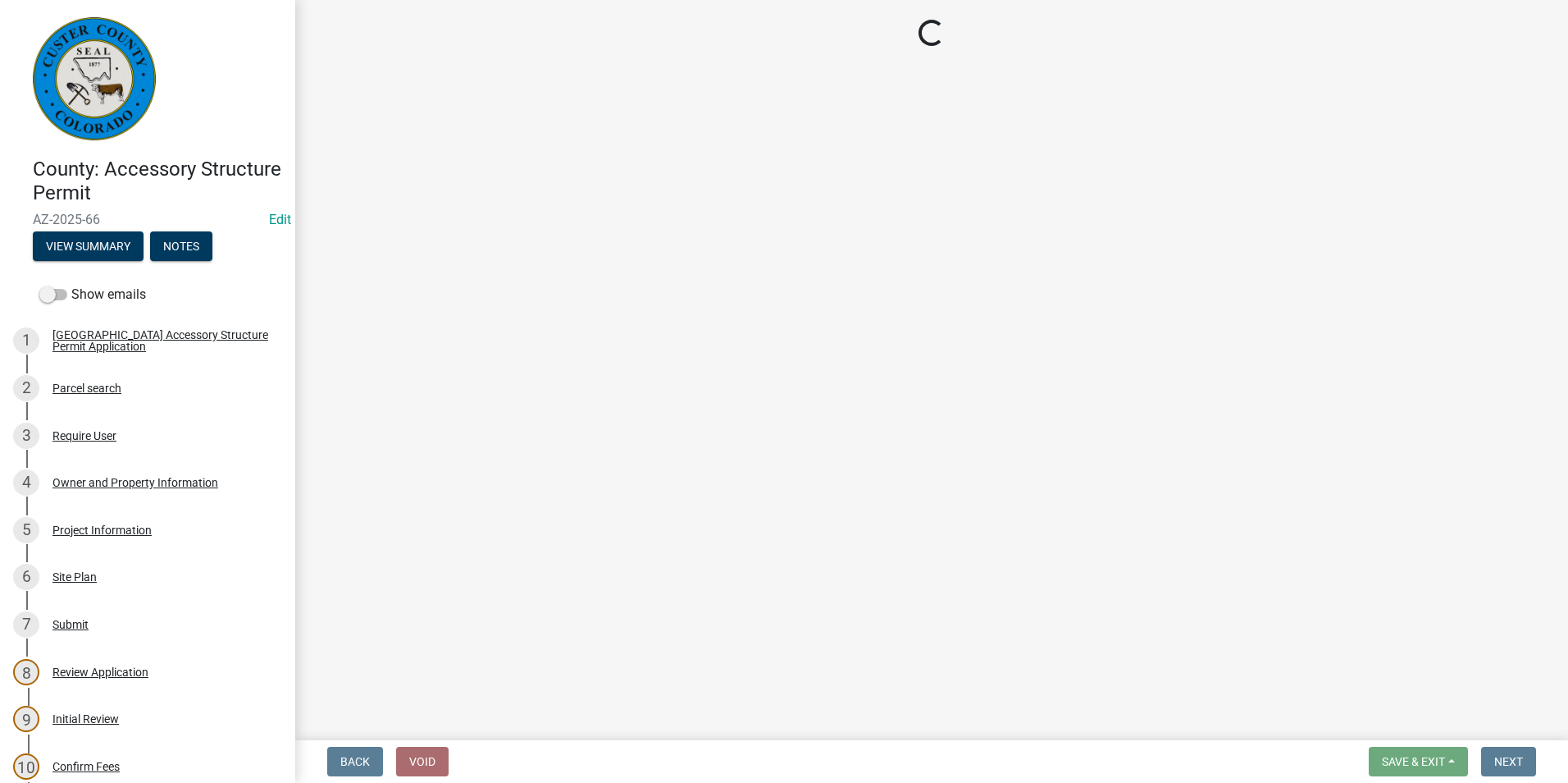
select select "cd09b013-b94f-4524-a046-a3f04ce1867e"
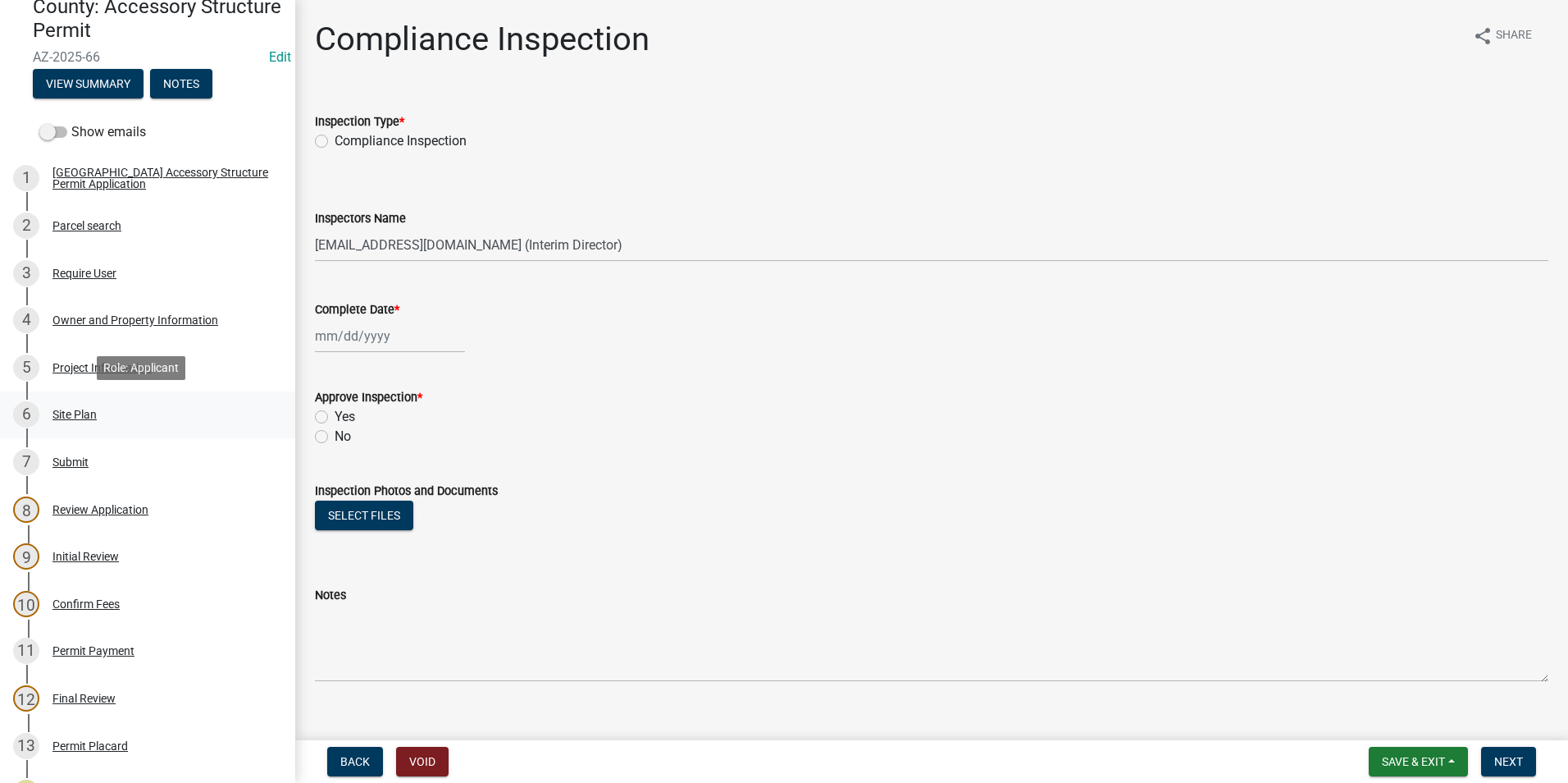
scroll to position [164, 0]
click at [81, 649] on div "Permit Payment" at bounding box center [93, 649] width 82 height 11
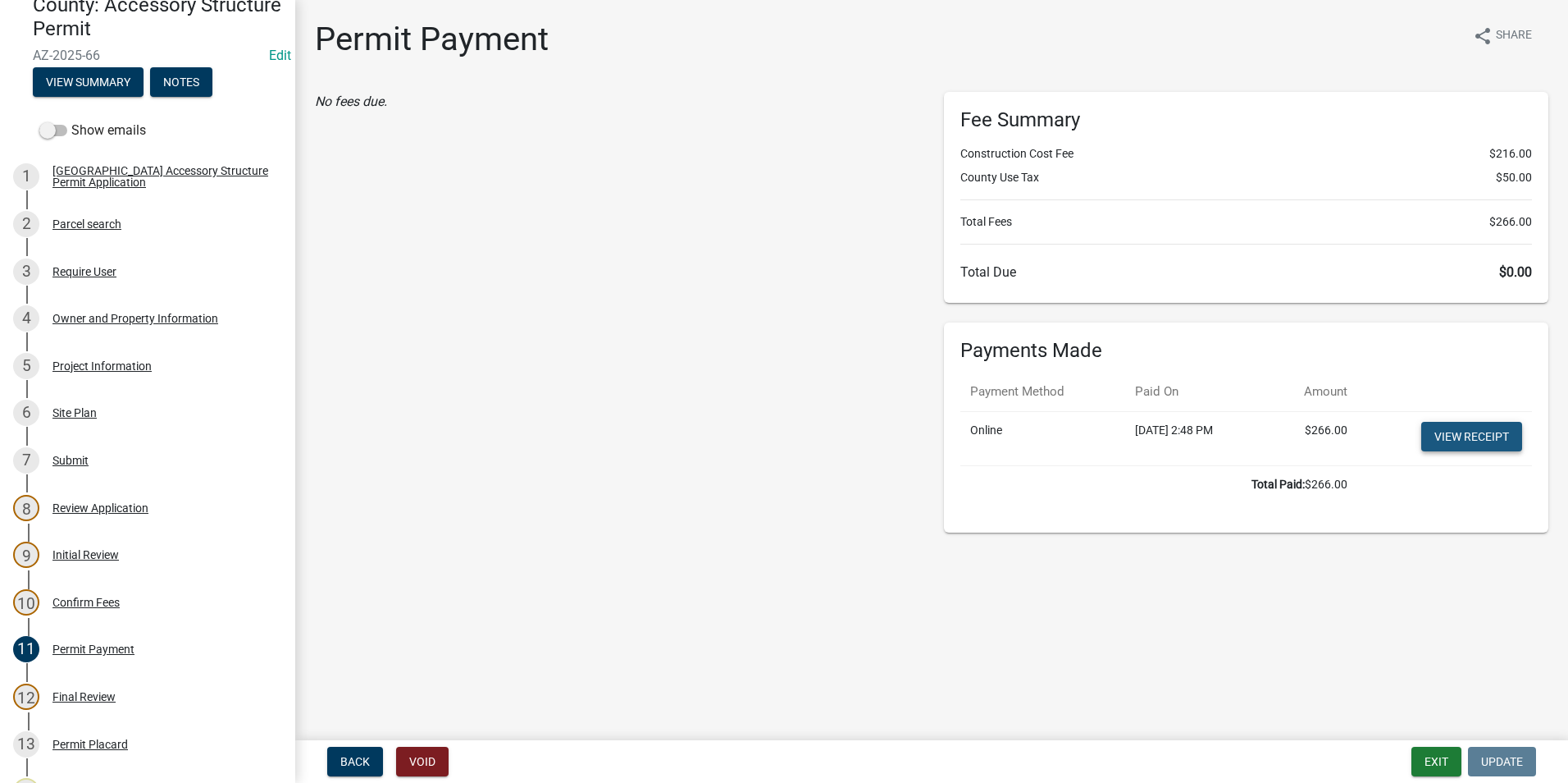
click at [1452, 436] on link "View receipt" at bounding box center [1471, 436] width 101 height 29
click at [1441, 763] on button "Exit" at bounding box center [1436, 761] width 50 height 29
